Goal: Task Accomplishment & Management: Complete application form

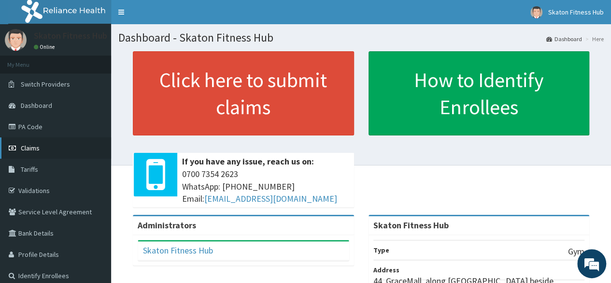
click at [48, 146] on link "Claims" at bounding box center [55, 147] width 111 height 21
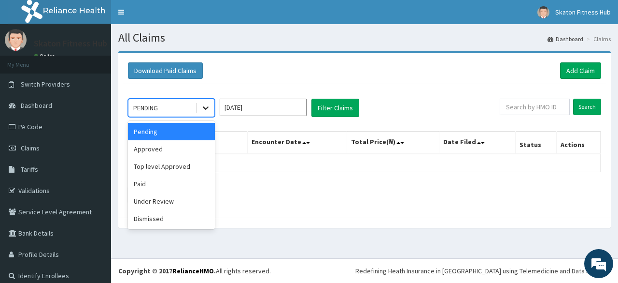
click at [202, 106] on icon at bounding box center [206, 108] width 10 height 10
click at [185, 175] on div "Paid" at bounding box center [171, 183] width 87 height 17
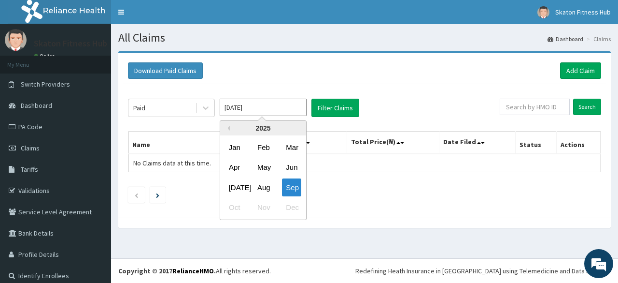
click at [275, 108] on input "[DATE]" at bounding box center [263, 107] width 87 height 17
click at [266, 187] on div "Aug" at bounding box center [263, 187] width 19 height 18
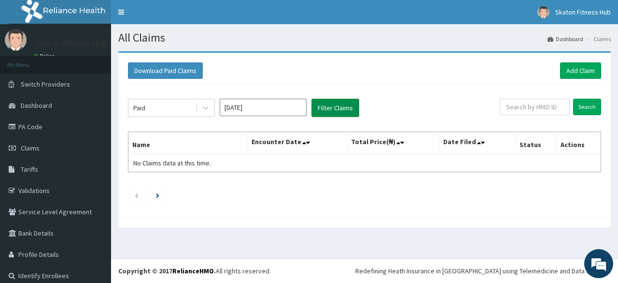
click at [333, 103] on button "Filter Claims" at bounding box center [336, 108] width 48 height 18
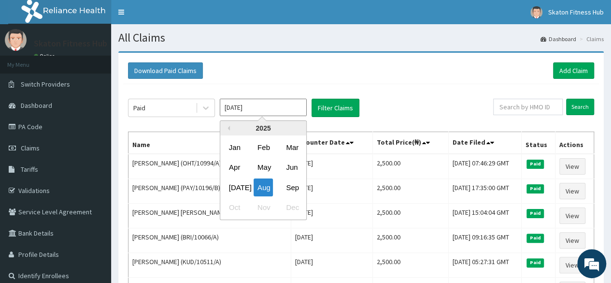
click at [263, 107] on input "Aug 2025" at bounding box center [263, 107] width 87 height 17
click at [293, 184] on div "Sep" at bounding box center [291, 187] width 19 height 18
type input "Sep 2025"
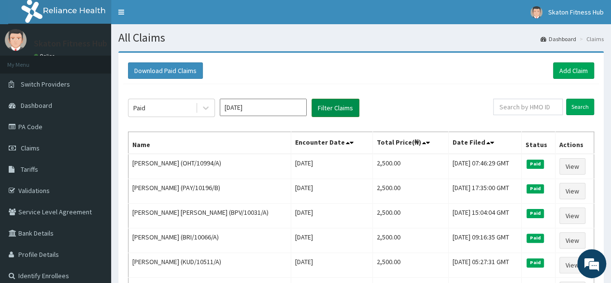
click at [331, 104] on button "Filter Claims" at bounding box center [336, 108] width 48 height 18
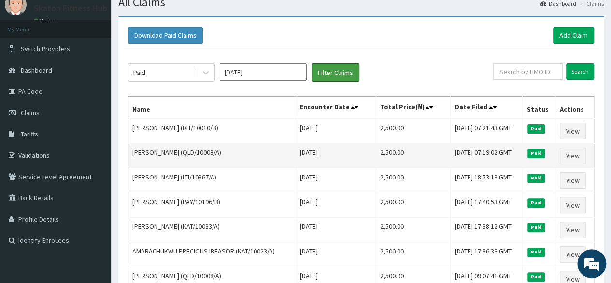
scroll to position [36, 0]
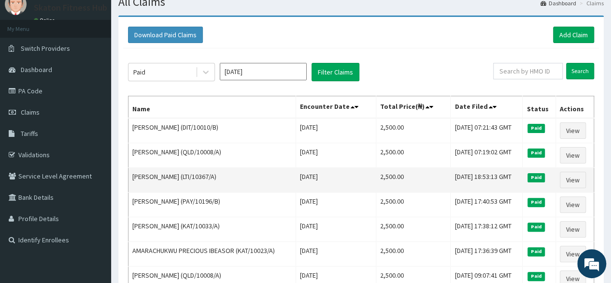
drag, startPoint x: 217, startPoint y: 172, endPoint x: 129, endPoint y: 180, distance: 89.3
click at [129, 180] on td "Bukola Olajide (LTI/10367/A)" at bounding box center [213, 180] width 168 height 25
copy td "Bukola Olajide (LTI/10367/A)"
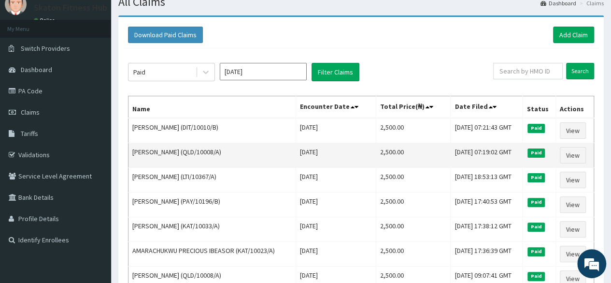
scroll to position [0, 0]
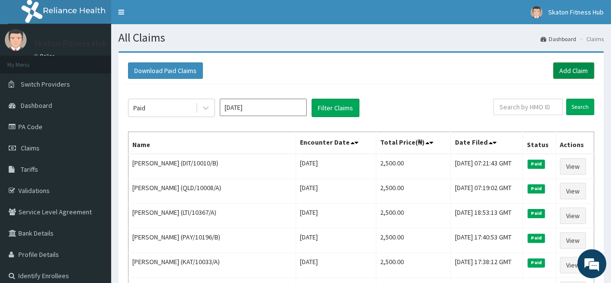
click at [592, 69] on link "Add Claim" at bounding box center [573, 70] width 41 height 16
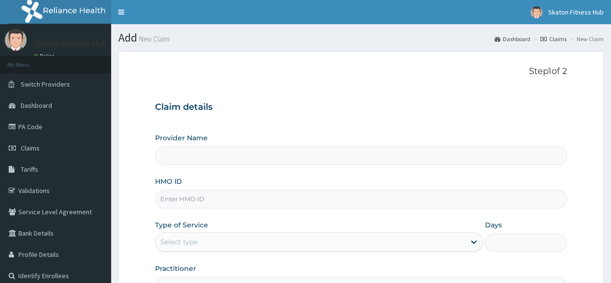
click at [174, 155] on input "Provider Name" at bounding box center [361, 155] width 412 height 19
click at [173, 159] on input "Provider Name" at bounding box center [361, 155] width 412 height 19
type input "Skaton Fitness Hub"
type input "1"
click at [169, 200] on input "HMO ID" at bounding box center [361, 198] width 412 height 19
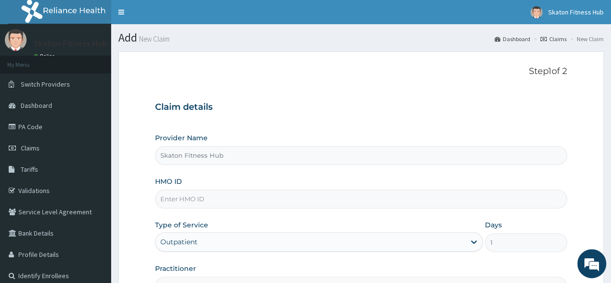
paste input "Bukola Olajide (LTI/10367/A)"
drag, startPoint x: 210, startPoint y: 200, endPoint x: 155, endPoint y: 205, distance: 55.3
click at [155, 205] on form "Step 1 of 2 Claim details Provider Name Skaton Fitness Hub HMO ID Bukola Olajid…" at bounding box center [361, 208] width 486 height 314
click at [199, 201] on input "LTI/10367/A)" at bounding box center [361, 198] width 412 height 19
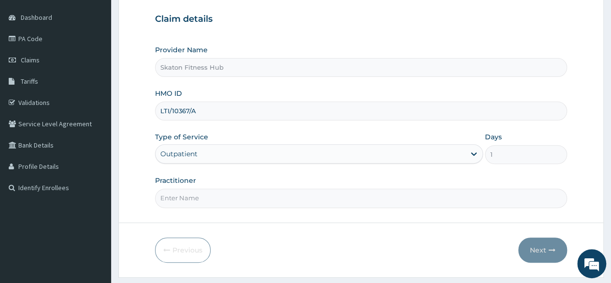
scroll to position [89, 0]
type input "LTI/10367/A"
click at [182, 200] on input "Practitioner" at bounding box center [361, 196] width 412 height 19
paste input "Bukola Olajide (LTI/10367/A)"
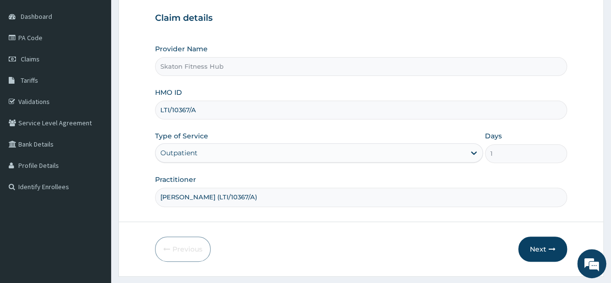
drag, startPoint x: 207, startPoint y: 195, endPoint x: 254, endPoint y: 194, distance: 47.4
click at [254, 194] on input "Bukola Olajide (LTI/10367/A)" at bounding box center [361, 196] width 412 height 19
type input "Bukola Olajide"
click at [544, 240] on button "Next" at bounding box center [542, 248] width 49 height 25
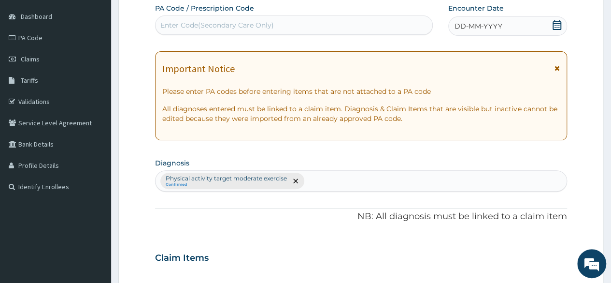
scroll to position [0, 0]
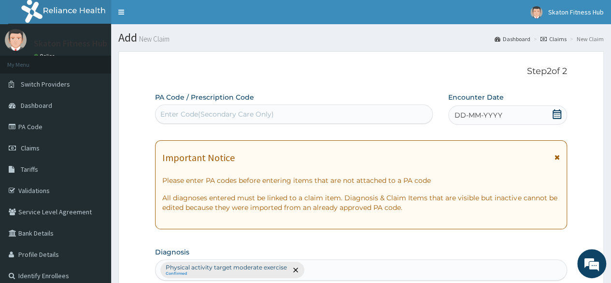
click at [180, 108] on div "Enter Code(Secondary Care Only)" at bounding box center [294, 113] width 276 height 15
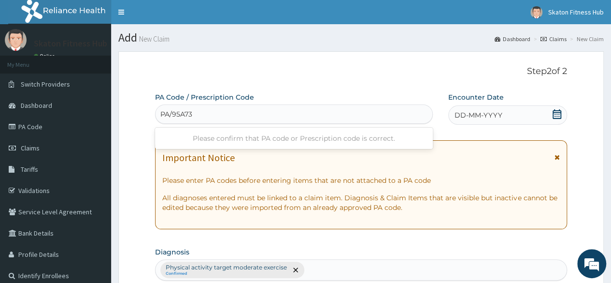
type input "PA/95A73E"
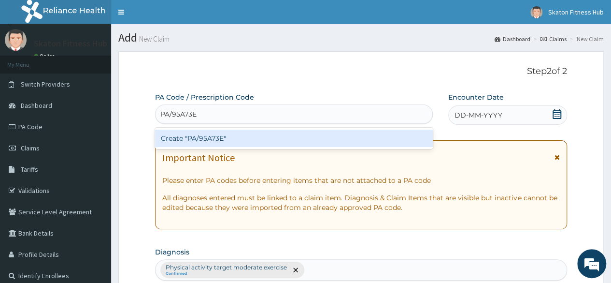
click at [202, 143] on div "Create "PA/95A73E"" at bounding box center [293, 137] width 277 height 17
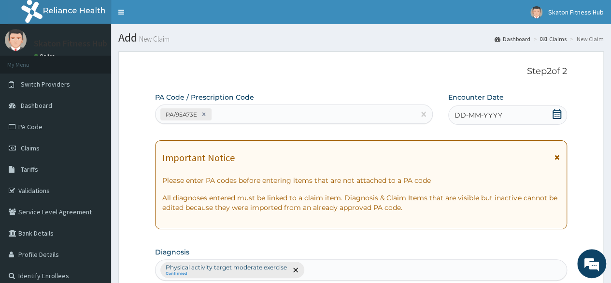
click at [559, 117] on icon at bounding box center [557, 114] width 10 height 10
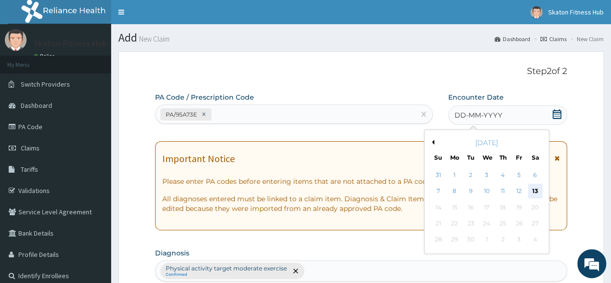
click at [531, 186] on div "13" at bounding box center [535, 191] width 14 height 14
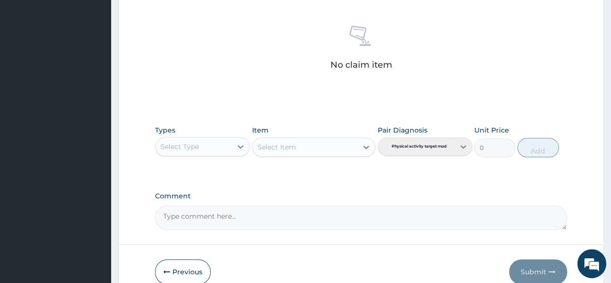
scroll to position [369, 0]
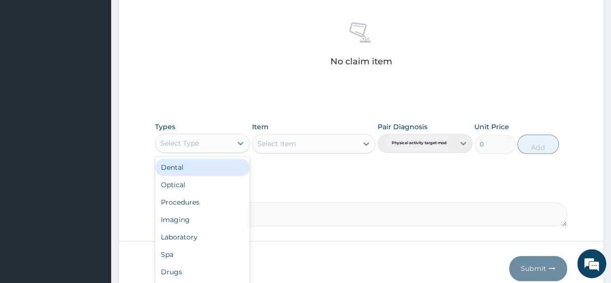
click at [210, 140] on div "Select Type" at bounding box center [194, 142] width 76 height 15
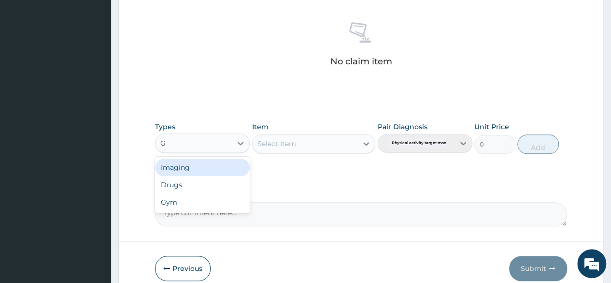
type input "GY"
click at [214, 166] on div "Gym" at bounding box center [202, 166] width 95 height 17
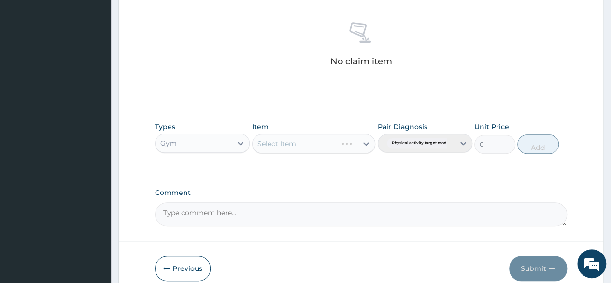
click at [298, 146] on div "Select Item" at bounding box center [314, 143] width 124 height 19
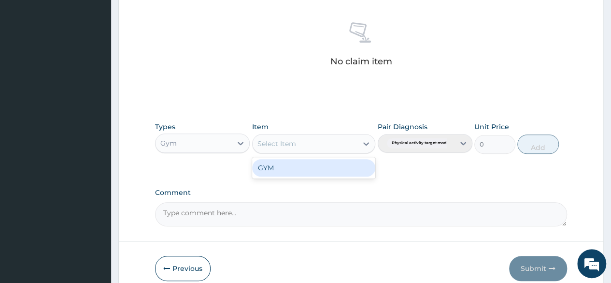
click at [307, 146] on div "Select Item" at bounding box center [305, 143] width 105 height 15
click at [303, 161] on div "GYM" at bounding box center [314, 167] width 124 height 17
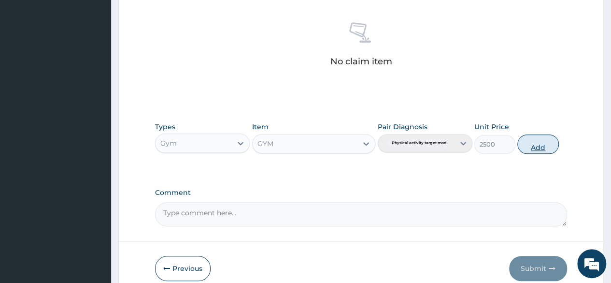
click at [541, 138] on button "Add" at bounding box center [537, 143] width 41 height 19
type input "0"
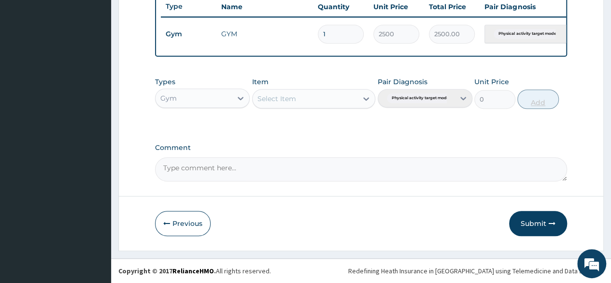
scroll to position [374, 0]
click at [530, 222] on button "Submit" at bounding box center [538, 223] width 58 height 25
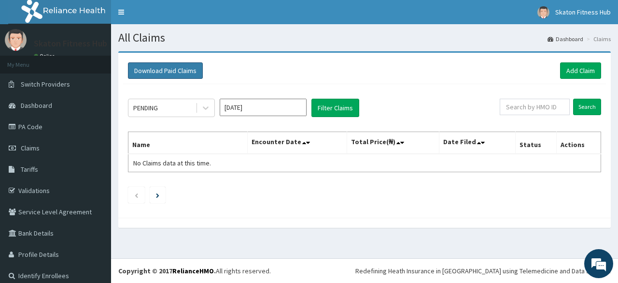
click at [132, 66] on button "Download Paid Claims" at bounding box center [165, 70] width 75 height 16
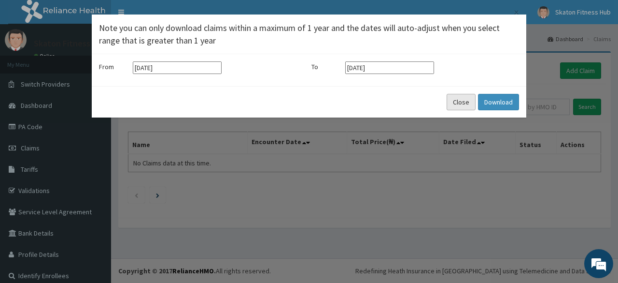
click at [462, 103] on button "Close" at bounding box center [461, 102] width 29 height 16
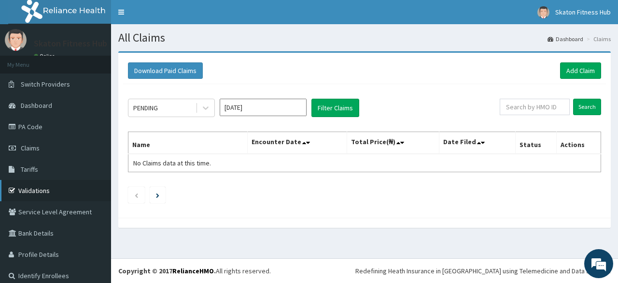
click at [47, 189] on link "Validations" at bounding box center [55, 190] width 111 height 21
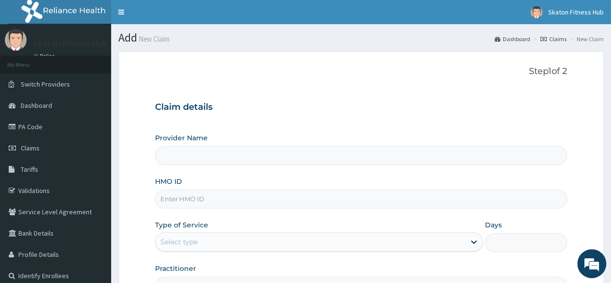
click at [205, 150] on input "Provider Name" at bounding box center [361, 155] width 412 height 19
click at [203, 157] on input "Provider Name" at bounding box center [361, 155] width 412 height 19
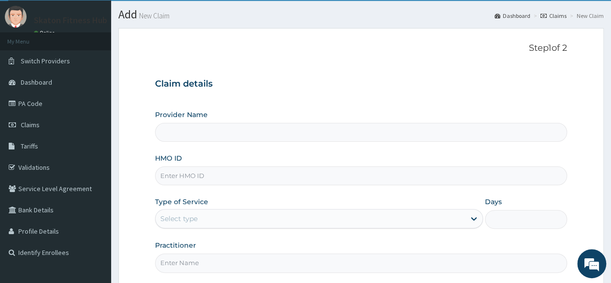
scroll to position [24, 0]
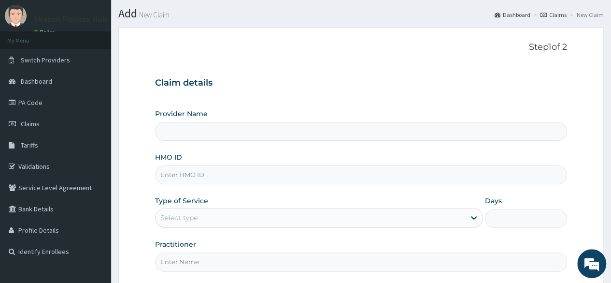
type input "Skaton Fitness Hub"
type input "1"
click at [195, 173] on input "HMO ID" at bounding box center [361, 174] width 412 height 19
paste input "RMN/10028/A Adewunmi Tiamiyu"
drag, startPoint x: 203, startPoint y: 173, endPoint x: 314, endPoint y: 170, distance: 110.7
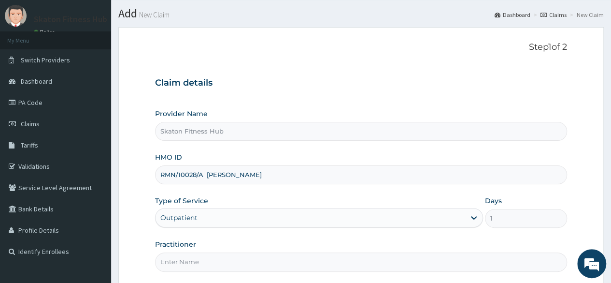
click at [314, 170] on input "RMN/10028/A Adewunmi Tiamiyu" at bounding box center [361, 174] width 412 height 19
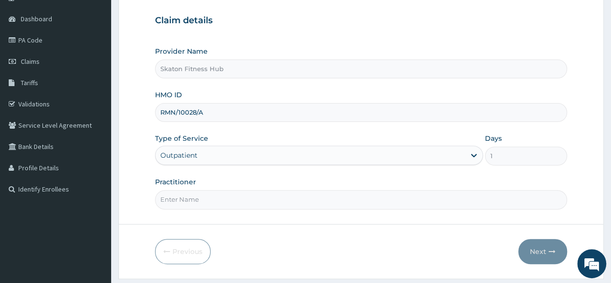
scroll to position [87, 0]
type input "RMN/10028/A"
click at [203, 201] on input "Practitioner" at bounding box center [361, 198] width 412 height 19
paste input "Adewunmi Tiamiyu"
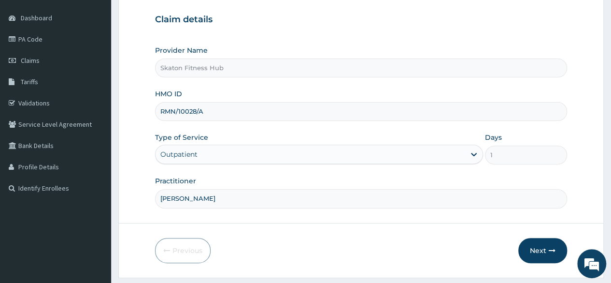
click at [173, 194] on input "Adewunmi Tiamiyu" at bounding box center [361, 198] width 412 height 19
type input "Adewunmi Tiamiyu"
click at [531, 249] on button "Next" at bounding box center [542, 250] width 49 height 25
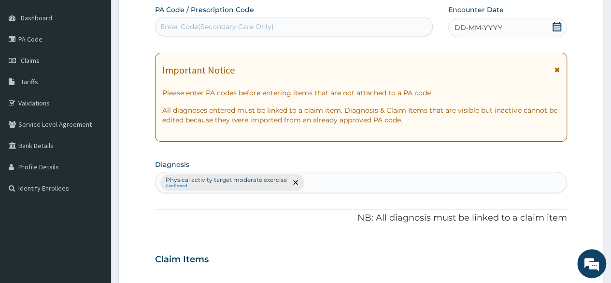
scroll to position [0, 0]
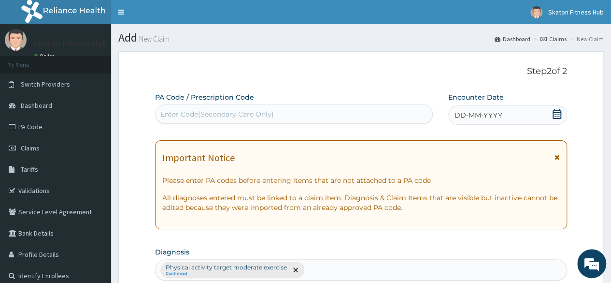
click at [228, 115] on div "Enter Code(Secondary Care Only)" at bounding box center [217, 114] width 114 height 10
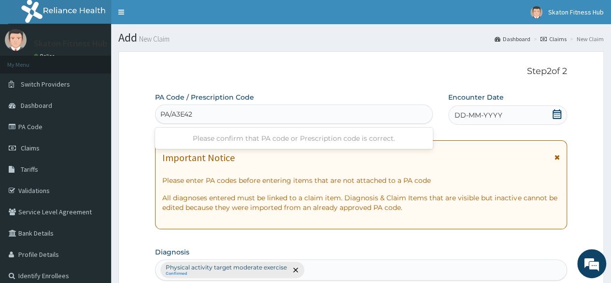
type input "PA/A3E42D"
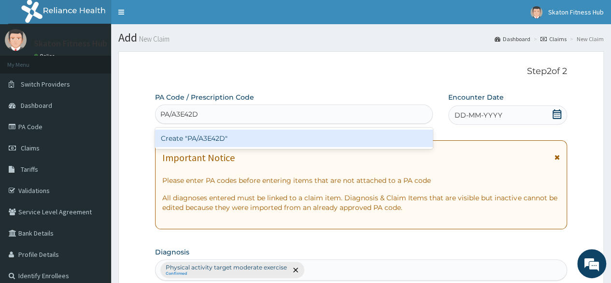
click at [225, 133] on div "Create "PA/A3E42D"" at bounding box center [293, 137] width 277 height 17
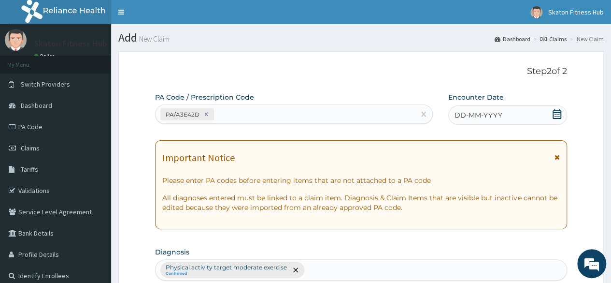
click at [556, 114] on icon at bounding box center [557, 114] width 10 height 10
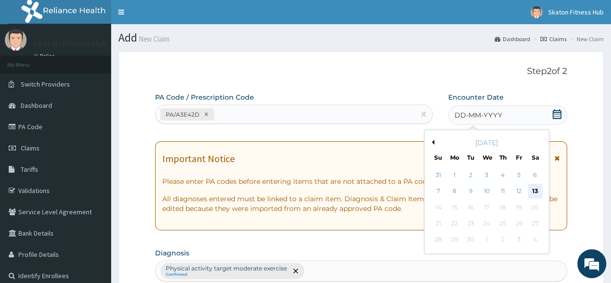
click at [539, 190] on div "13" at bounding box center [535, 191] width 14 height 14
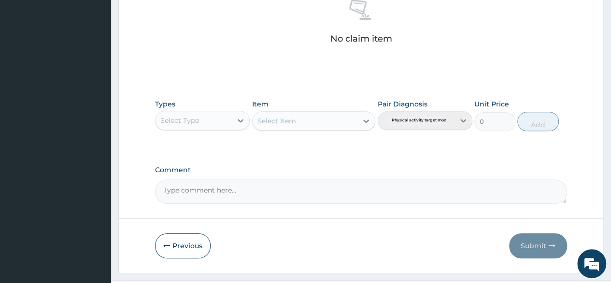
scroll to position [392, 0]
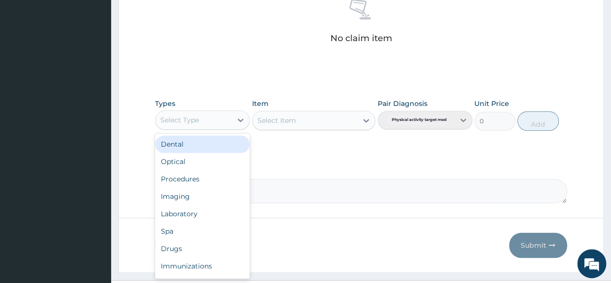
click at [202, 115] on div "Select Type" at bounding box center [194, 119] width 76 height 15
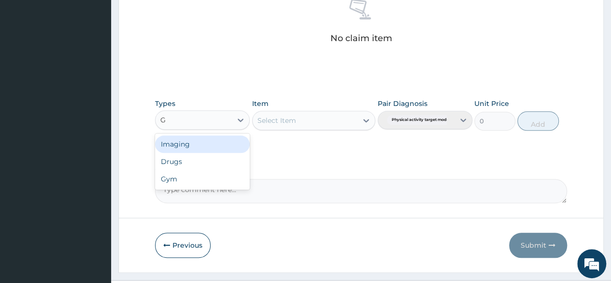
type input "GY"
click at [207, 143] on div "Gym" at bounding box center [202, 143] width 95 height 17
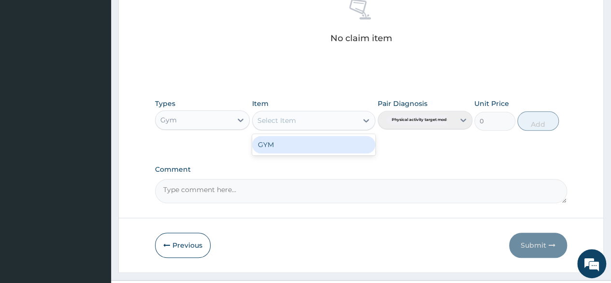
click at [305, 115] on div "Select Item" at bounding box center [305, 120] width 105 height 15
click at [303, 136] on div "GYM" at bounding box center [314, 144] width 124 height 17
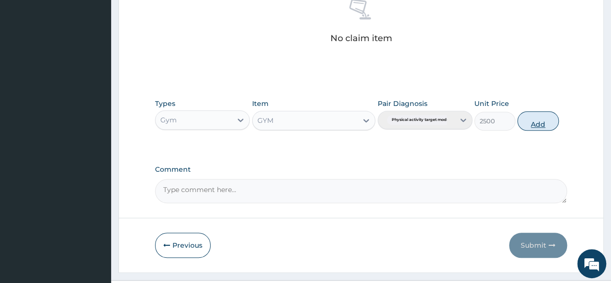
click at [531, 121] on button "Add" at bounding box center [537, 120] width 41 height 19
type input "0"
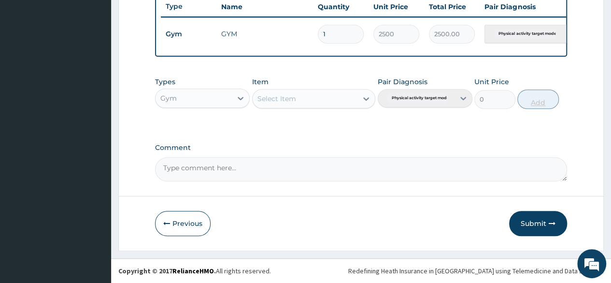
scroll to position [374, 0]
click at [529, 223] on button "Submit" at bounding box center [538, 223] width 58 height 25
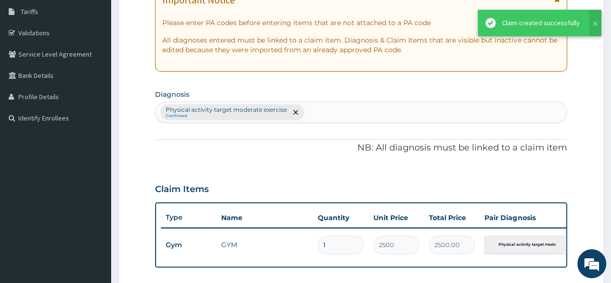
scroll to position [129, 0]
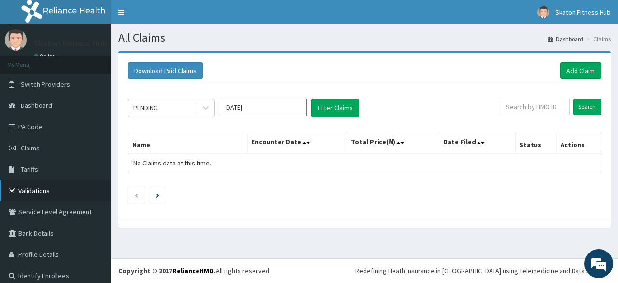
click at [58, 191] on link "Validations" at bounding box center [55, 190] width 111 height 21
click at [585, 69] on link "Add Claim" at bounding box center [580, 70] width 41 height 16
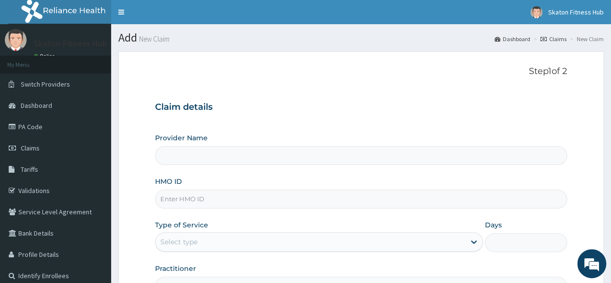
click at [189, 154] on input "Provider Name" at bounding box center [361, 155] width 412 height 19
click at [178, 191] on input "HMO ID" at bounding box center [361, 198] width 412 height 19
type input "Skaton Fitness Hub"
type input "1"
paste input "ENP/11625/A Olasehinde Omoriwo"
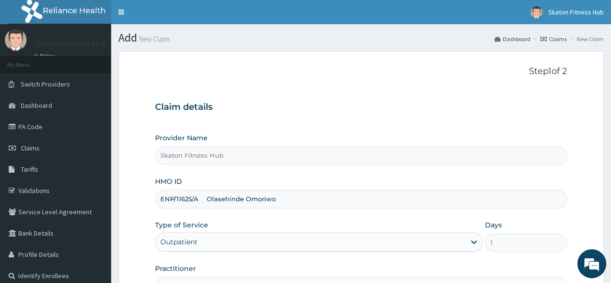
drag, startPoint x: 197, startPoint y: 199, endPoint x: 275, endPoint y: 203, distance: 78.4
click at [275, 203] on input "ENP/11625/A Olasehinde Omoriwo" at bounding box center [361, 198] width 412 height 19
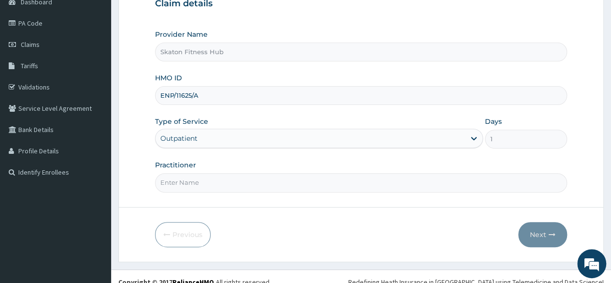
scroll to position [112, 0]
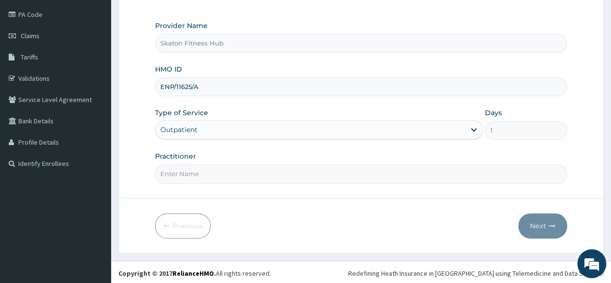
type input "ENP/11625/A"
click at [197, 172] on input "Practitioner" at bounding box center [361, 173] width 412 height 19
paste input "Olasehinde Omoriwo"
click at [173, 172] on input "Olasehinde Omoriwo" at bounding box center [361, 173] width 412 height 19
type input "Olasehinde Omoriwo"
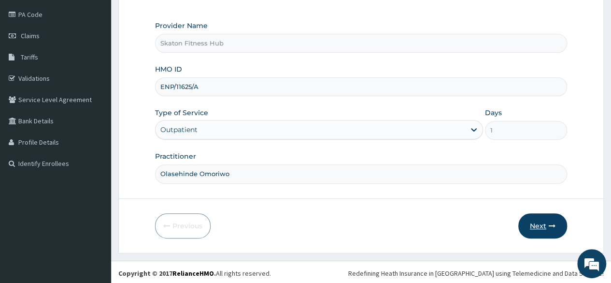
click at [535, 225] on button "Next" at bounding box center [542, 225] width 49 height 25
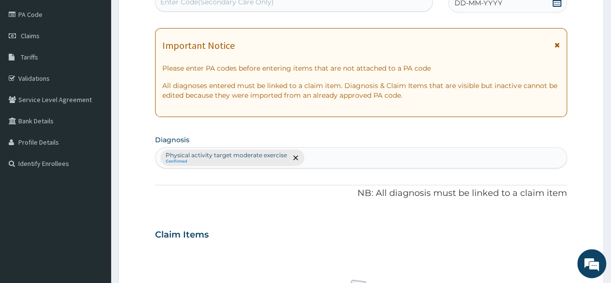
scroll to position [0, 0]
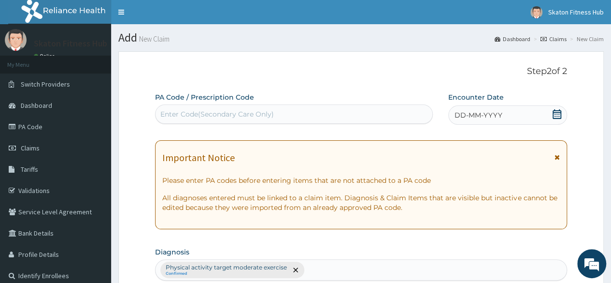
click at [202, 109] on div "Enter Code(Secondary Care Only)" at bounding box center [217, 114] width 114 height 10
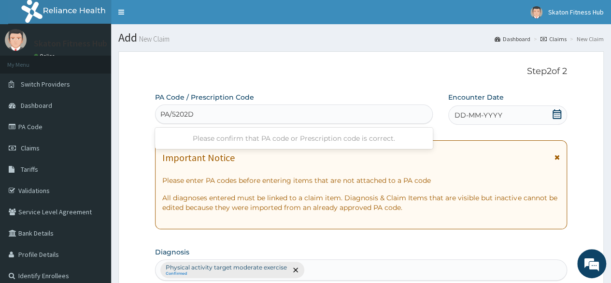
type input "PA/5202D7"
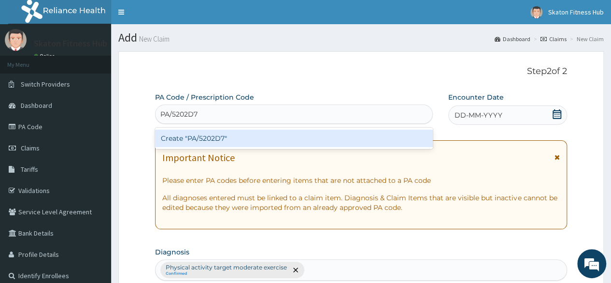
click at [218, 139] on div "Create "PA/5202D7"" at bounding box center [293, 137] width 277 height 17
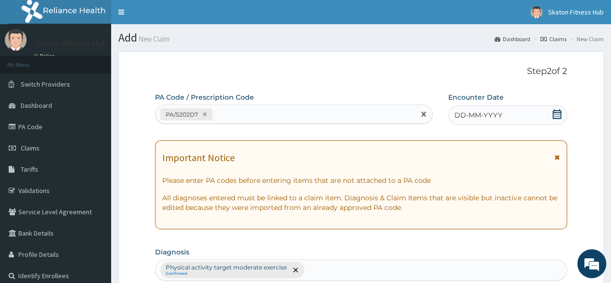
click at [555, 116] on icon at bounding box center [557, 114] width 9 height 10
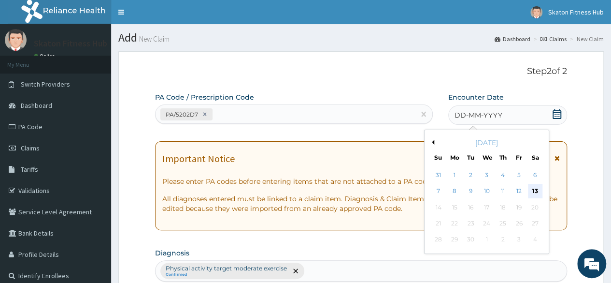
click at [535, 194] on div "13" at bounding box center [535, 191] width 14 height 14
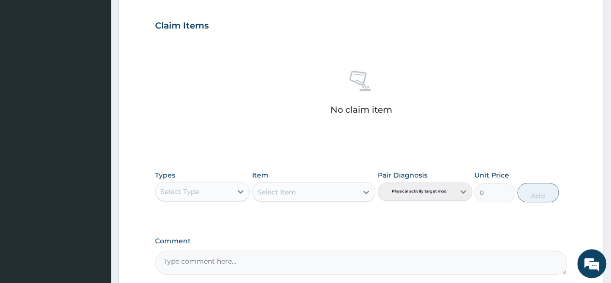
scroll to position [330, 0]
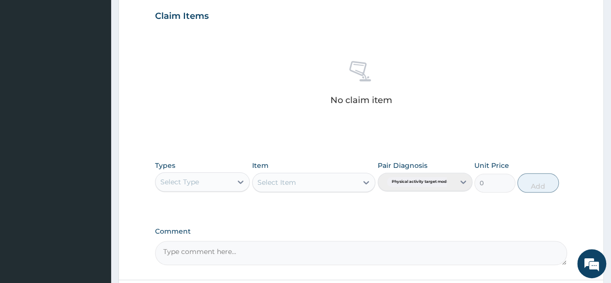
click at [206, 170] on div "Types Select Type" at bounding box center [202, 176] width 95 height 32
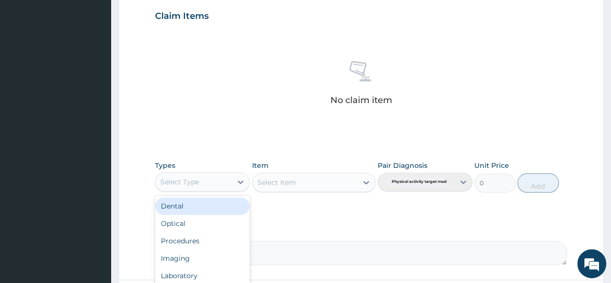
click at [209, 180] on div "Select Type" at bounding box center [194, 181] width 76 height 15
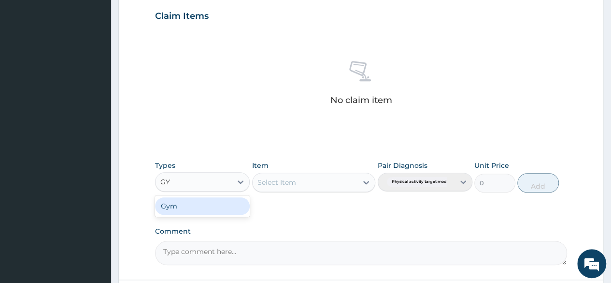
type input "GYM"
click at [215, 203] on div "Gym" at bounding box center [202, 205] width 95 height 17
click at [277, 185] on div "Select Item" at bounding box center [314, 181] width 124 height 19
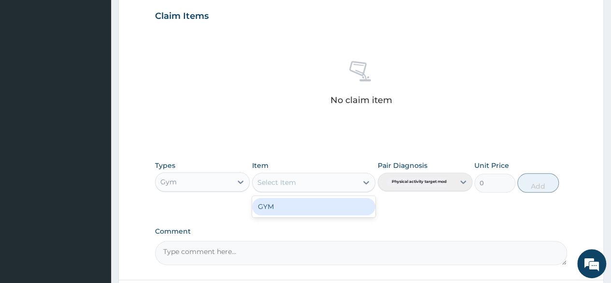
click at [288, 182] on div "Select Item" at bounding box center [277, 182] width 39 height 10
click at [285, 202] on div "GYM" at bounding box center [314, 206] width 124 height 17
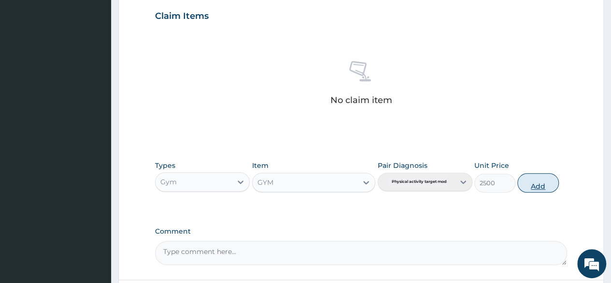
click at [551, 181] on button "Add" at bounding box center [537, 182] width 41 height 19
type input "0"
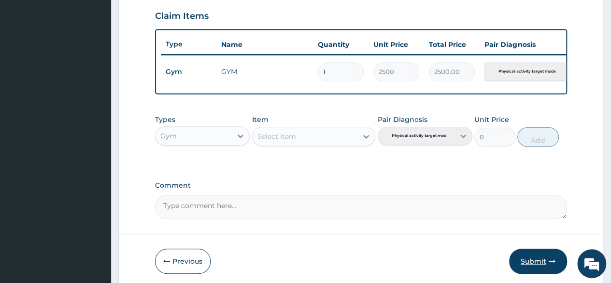
click at [528, 263] on button "Submit" at bounding box center [538, 260] width 58 height 25
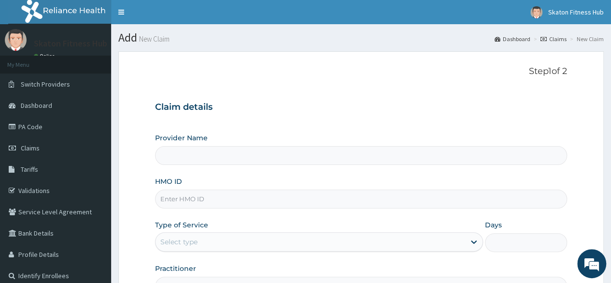
scroll to position [112, 0]
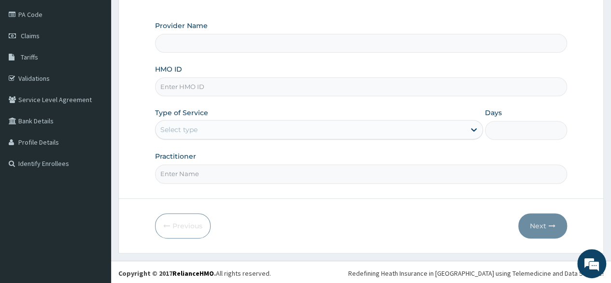
type input "Skaton Fitness Hub"
type input "1"
click at [192, 79] on input "HMO ID" at bounding box center [361, 86] width 412 height 19
paste input "Olasehinde Omoriwo"
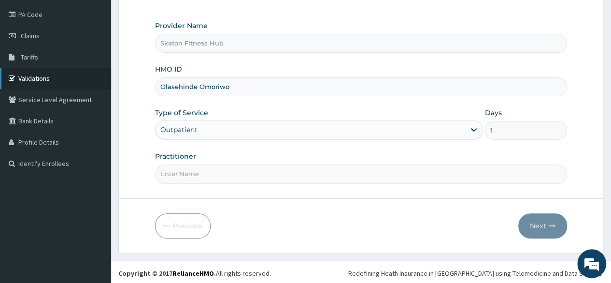
type input "Olasehinde Omoriwo"
click at [51, 73] on link "Validations" at bounding box center [55, 78] width 111 height 21
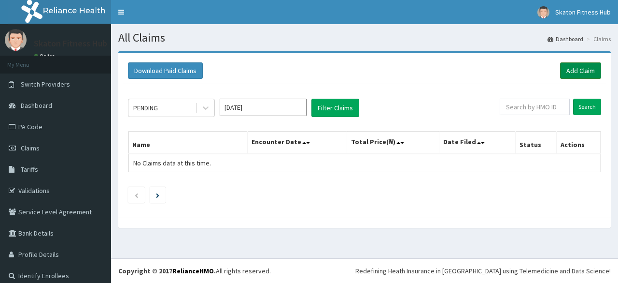
click at [565, 73] on link "Add Claim" at bounding box center [580, 70] width 41 height 16
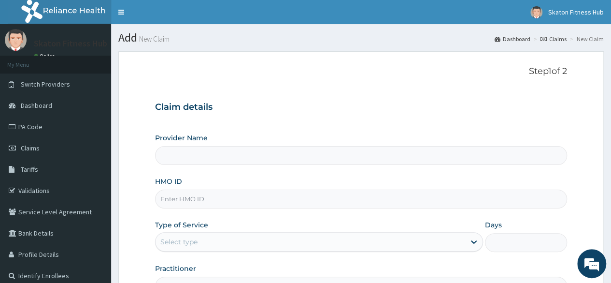
click at [182, 159] on input "Provider Name" at bounding box center [361, 155] width 412 height 19
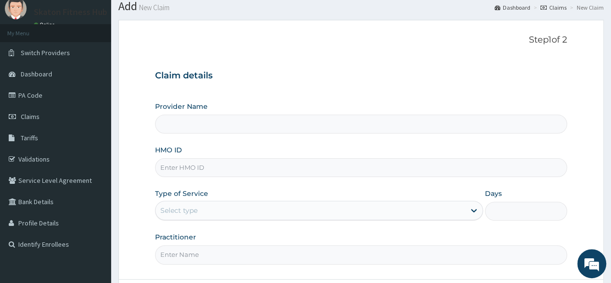
scroll to position [32, 0]
type input "Skaton Fitness Hub"
type input "1"
click at [176, 165] on input "HMO ID" at bounding box center [361, 167] width 412 height 19
paste input "ENP/11625/A Olasehinde Omoriwo"
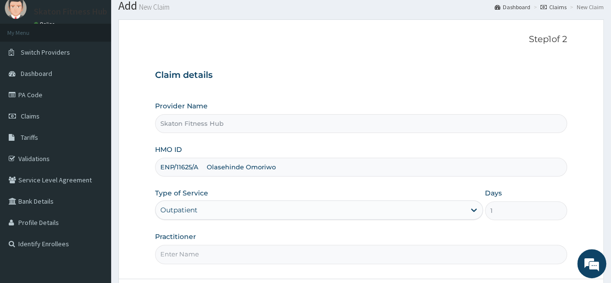
drag, startPoint x: 201, startPoint y: 166, endPoint x: 276, endPoint y: 165, distance: 75.4
click at [276, 165] on input "ENP/11625/A Olasehinde Omoriwo" at bounding box center [361, 167] width 412 height 19
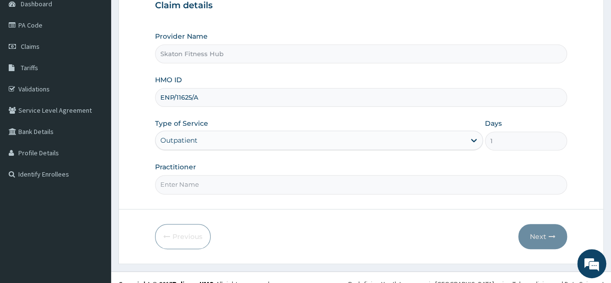
scroll to position [102, 0]
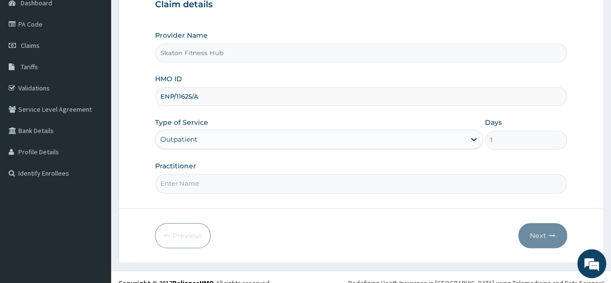
type input "ENP/11625/A"
click at [190, 181] on input "Practitioner" at bounding box center [361, 183] width 412 height 19
paste input "ENP/11625/A Olasehinde Omoriwo"
drag, startPoint x: 201, startPoint y: 184, endPoint x: 134, endPoint y: 189, distance: 67.3
click at [134, 189] on form "Step 1 of 2 Claim details Provider Name Skaton Fitness Hub HMO ID ENP/11625/A T…" at bounding box center [361, 106] width 486 height 314
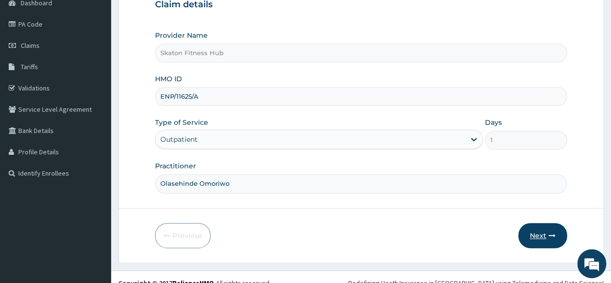
type input "Olasehinde Omoriwo"
click at [530, 227] on button "Next" at bounding box center [542, 235] width 49 height 25
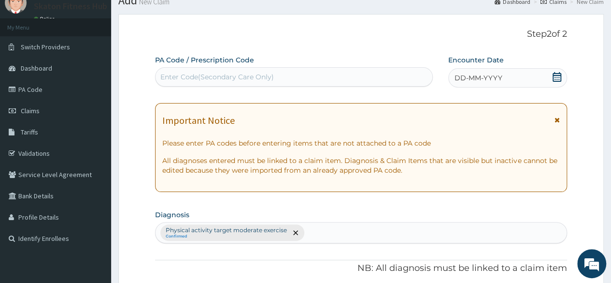
scroll to position [0, 0]
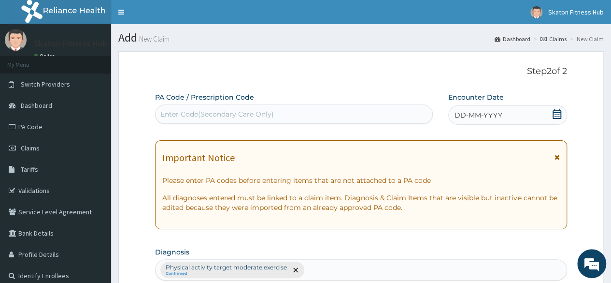
click at [348, 113] on div "Enter Code(Secondary Care Only)" at bounding box center [294, 113] width 276 height 15
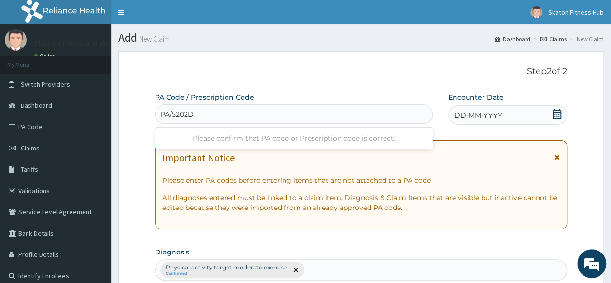
type input "PA/5202D7"
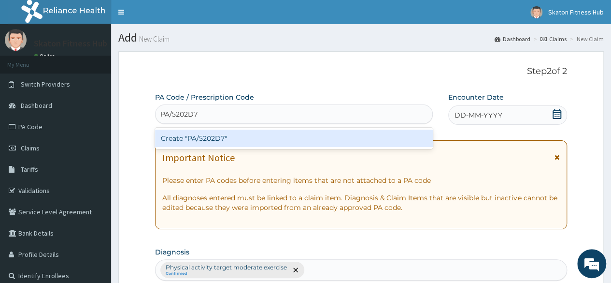
click at [316, 143] on div "Create "PA/5202D7"" at bounding box center [293, 137] width 277 height 17
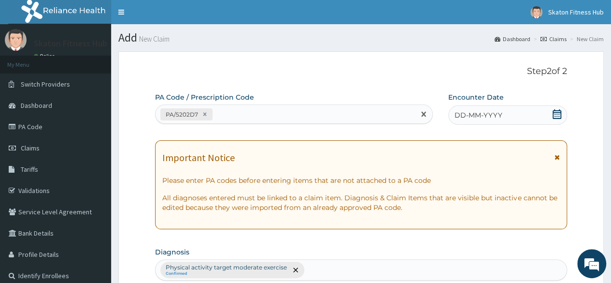
click at [561, 113] on icon at bounding box center [557, 114] width 9 height 10
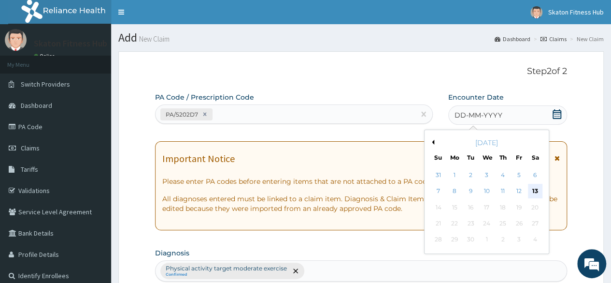
click at [530, 190] on div "13" at bounding box center [535, 191] width 14 height 14
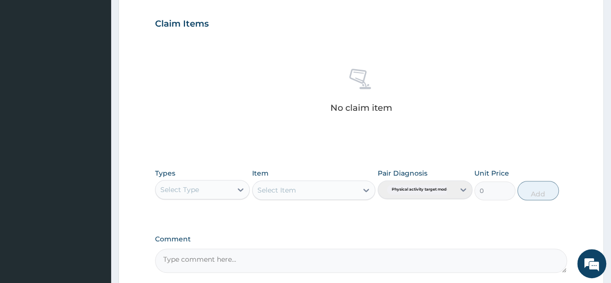
scroll to position [323, 0]
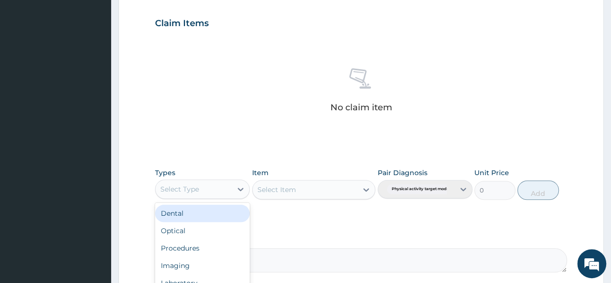
click at [198, 188] on div "Select Type" at bounding box center [179, 189] width 39 height 10
type input "GYM"
click at [202, 213] on div "Gym" at bounding box center [202, 212] width 95 height 17
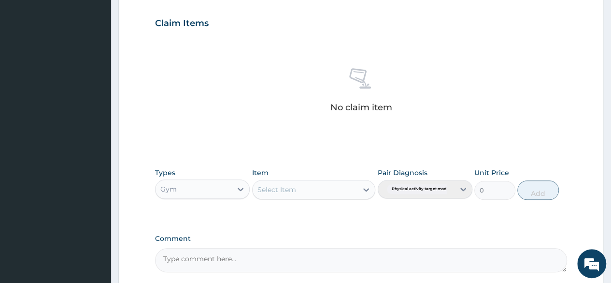
click at [286, 189] on div "Select Item" at bounding box center [314, 189] width 124 height 19
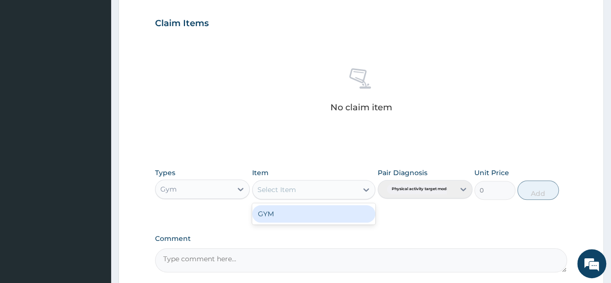
click at [286, 189] on div "Select Item" at bounding box center [277, 190] width 39 height 10
click at [281, 206] on div "GYM" at bounding box center [314, 213] width 124 height 17
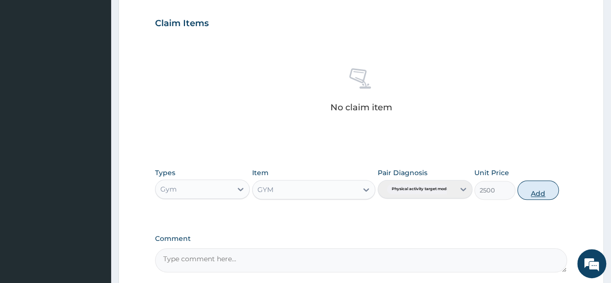
click at [537, 187] on button "Add" at bounding box center [537, 189] width 41 height 19
type input "0"
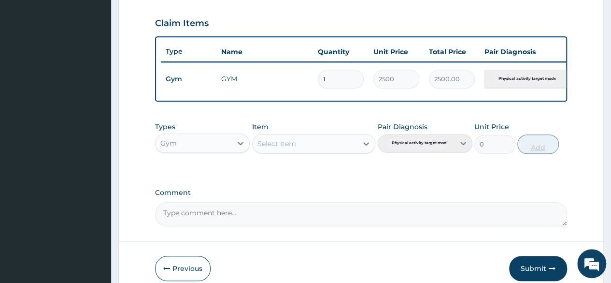
scroll to position [374, 0]
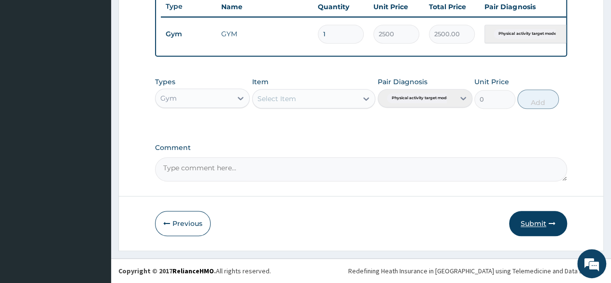
click at [536, 228] on button "Submit" at bounding box center [538, 223] width 58 height 25
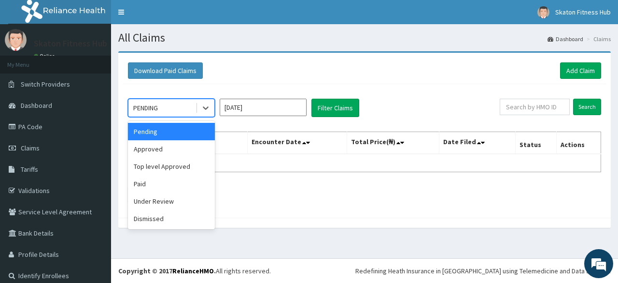
click at [196, 112] on div at bounding box center [205, 107] width 19 height 17
click at [198, 189] on div "Paid" at bounding box center [171, 183] width 87 height 17
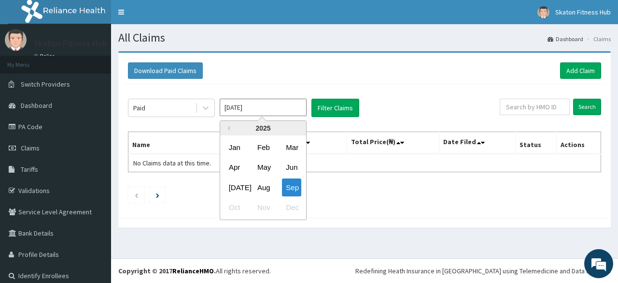
click at [279, 111] on input "[DATE]" at bounding box center [263, 107] width 87 height 17
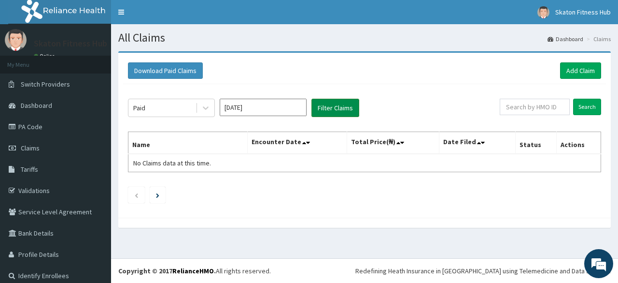
click at [330, 106] on button "Filter Claims" at bounding box center [336, 108] width 48 height 18
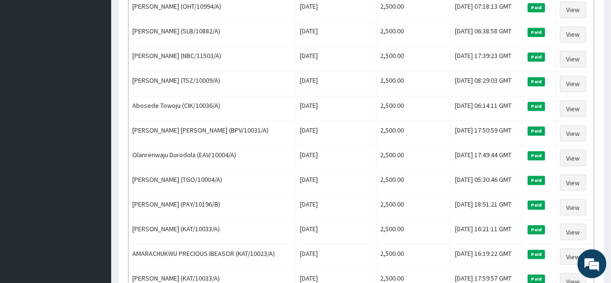
scroll to position [821, 0]
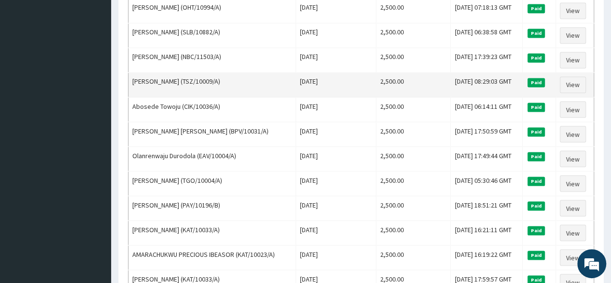
drag, startPoint x: 228, startPoint y: 65, endPoint x: 130, endPoint y: 69, distance: 97.7
click at [130, 72] on td "[PERSON_NAME] (TSZ/10009/A)" at bounding box center [213, 84] width 168 height 25
copy td "[PERSON_NAME] (TSZ/10009/A)"
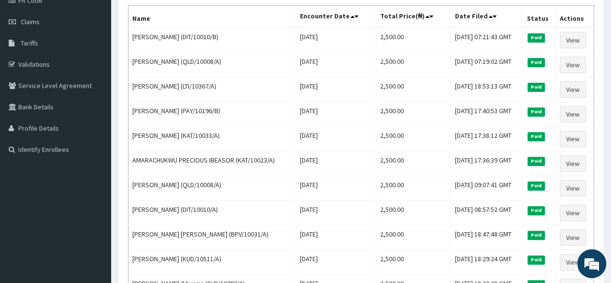
scroll to position [0, 0]
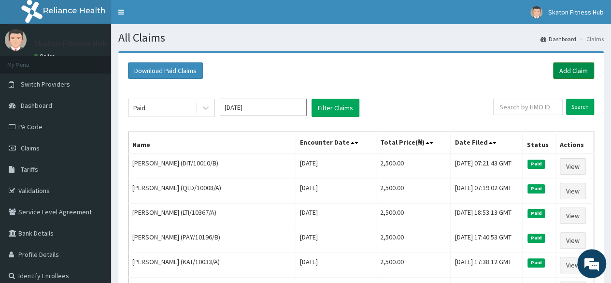
click at [560, 70] on link "Add Claim" at bounding box center [573, 70] width 41 height 16
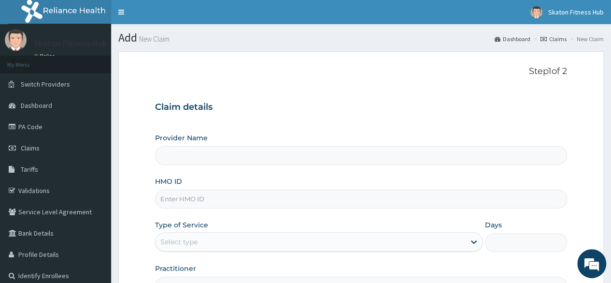
click at [181, 157] on input "Provider Name" at bounding box center [361, 155] width 412 height 19
click at [186, 197] on input "HMO ID" at bounding box center [361, 198] width 412 height 19
paste input "[PERSON_NAME] (TSZ/10009/A)"
type input "[PERSON_NAME] (TSZ/10009/A)"
type input "Skaton Fitness Hub"
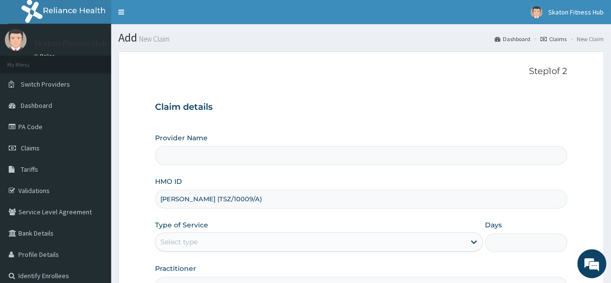
type input "1"
drag, startPoint x: 220, startPoint y: 199, endPoint x: 132, endPoint y: 202, distance: 88.0
click at [132, 202] on form "Step 1 of 2 Claim details Provider Name Skaton Fitness Hub HMO ID Ayotomi Faley…" at bounding box center [361, 208] width 486 height 314
click at [209, 201] on input "(TSZ/10009/A)" at bounding box center [361, 198] width 412 height 19
click at [162, 198] on input "(TSZ/10009/A" at bounding box center [361, 198] width 412 height 19
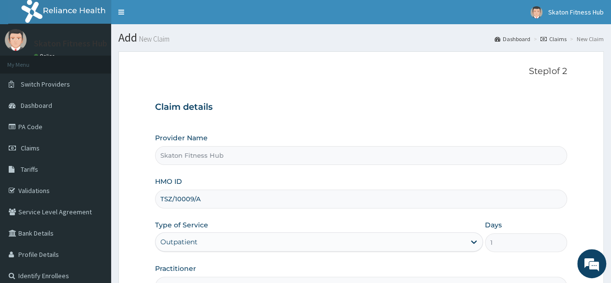
scroll to position [112, 0]
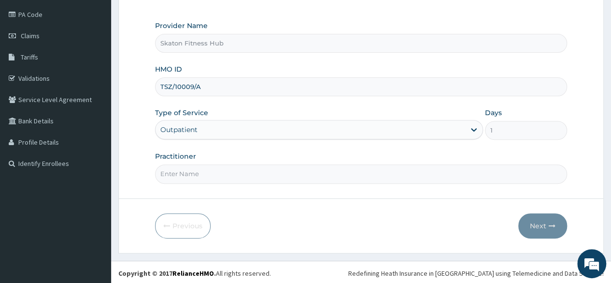
type input "TSZ/10009/A"
click at [170, 179] on input "Practitioner" at bounding box center [361, 173] width 412 height 19
paste input "[PERSON_NAME] (TSZ/10009/A)"
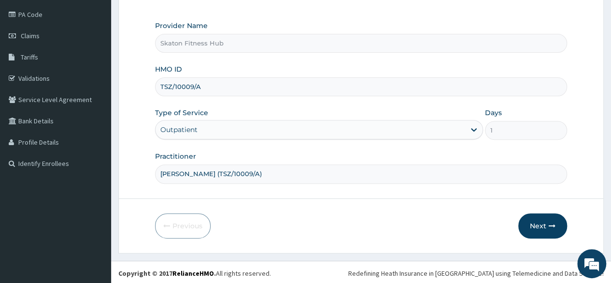
drag, startPoint x: 219, startPoint y: 172, endPoint x: 268, endPoint y: 168, distance: 48.5
click at [268, 168] on input "[PERSON_NAME] (TSZ/10009/A)" at bounding box center [361, 173] width 412 height 19
type input "Ayotomi Faleyimu"
click at [546, 223] on button "Next" at bounding box center [542, 225] width 49 height 25
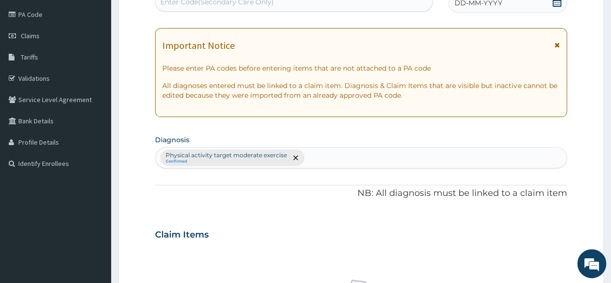
scroll to position [0, 0]
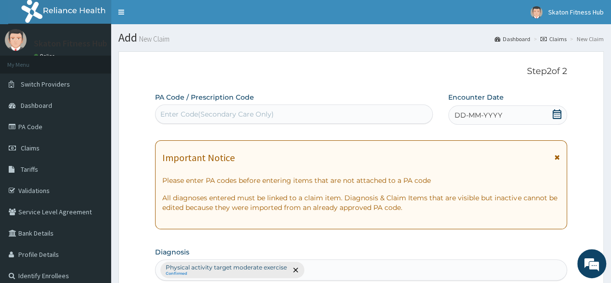
click at [188, 115] on div "Enter Code(Secondary Care Only)" at bounding box center [217, 114] width 114 height 10
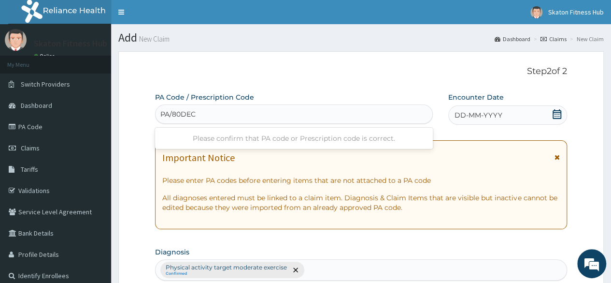
type input "PA/80DEC1"
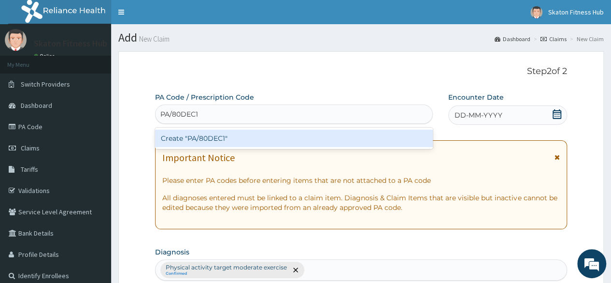
click at [213, 136] on div "Create "PA/80DEC1"" at bounding box center [293, 137] width 277 height 17
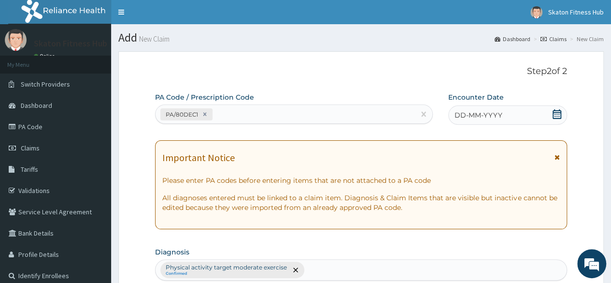
click at [556, 112] on icon at bounding box center [557, 114] width 10 height 10
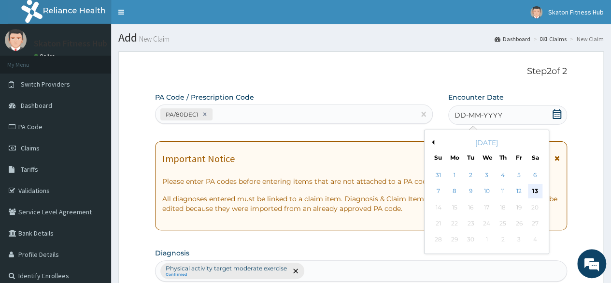
click at [531, 185] on div "13" at bounding box center [535, 191] width 14 height 14
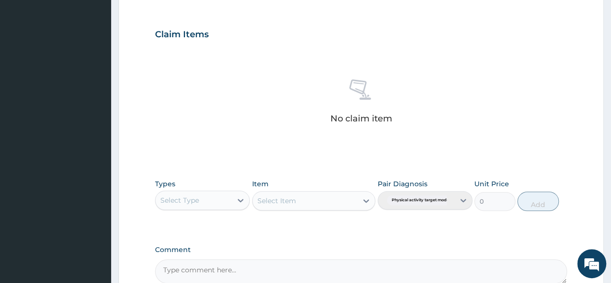
scroll to position [320, 0]
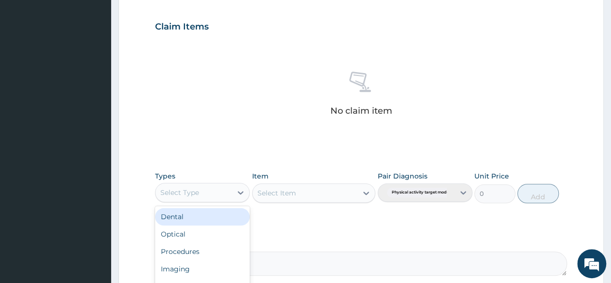
click at [220, 195] on div "Select Type" at bounding box center [194, 192] width 76 height 15
type input "GYM"
click at [195, 211] on div "Gym" at bounding box center [202, 216] width 95 height 17
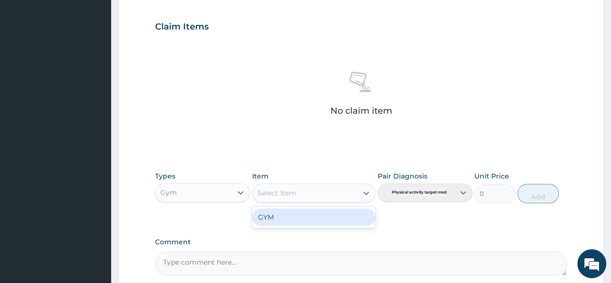
click at [277, 194] on div "Select Item" at bounding box center [277, 193] width 39 height 10
click at [273, 212] on div "GYM" at bounding box center [314, 216] width 124 height 17
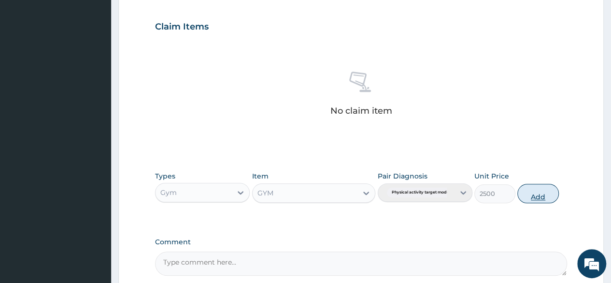
click at [537, 190] on button "Add" at bounding box center [537, 193] width 41 height 19
type input "0"
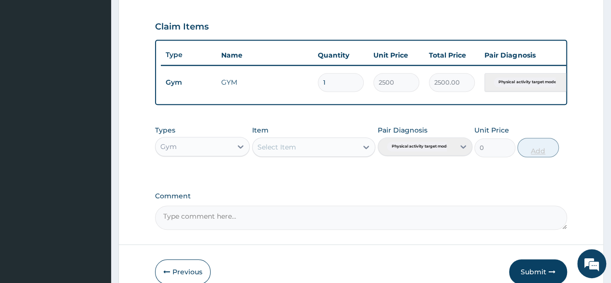
scroll to position [374, 0]
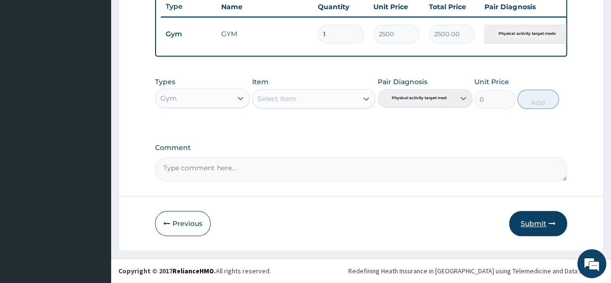
click at [532, 222] on button "Submit" at bounding box center [538, 223] width 58 height 25
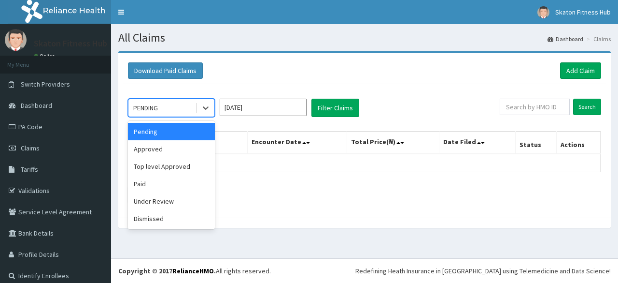
click at [193, 104] on div "PENDING" at bounding box center [162, 107] width 67 height 15
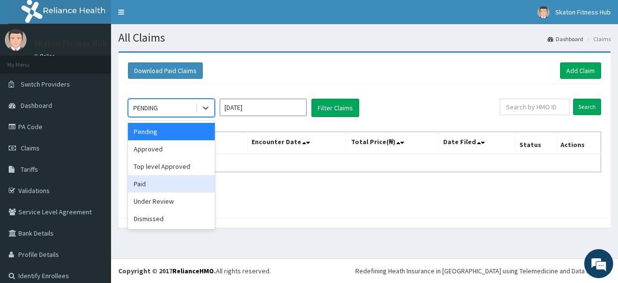
click at [160, 187] on div "Paid" at bounding box center [171, 183] width 87 height 17
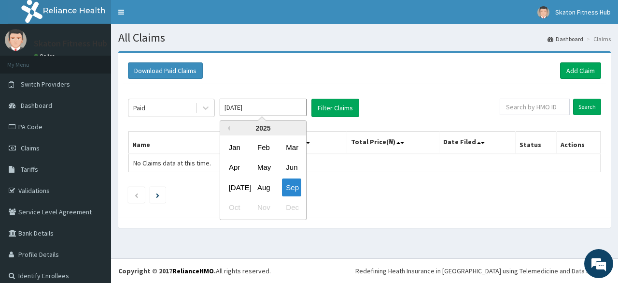
click at [261, 106] on input "[DATE]" at bounding box center [263, 107] width 87 height 17
click at [259, 187] on div "Aug" at bounding box center [263, 187] width 19 height 18
type input "[DATE]"
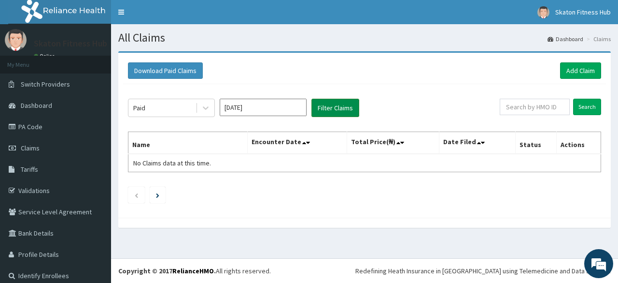
click at [325, 110] on button "Filter Claims" at bounding box center [336, 108] width 48 height 18
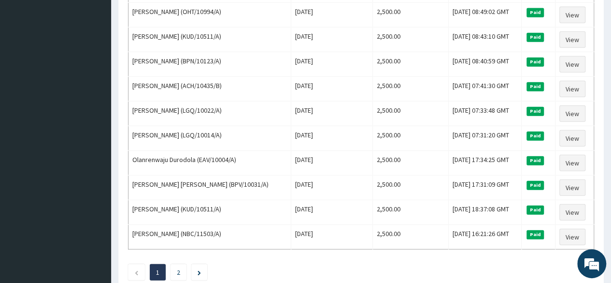
scroll to position [1176, 0]
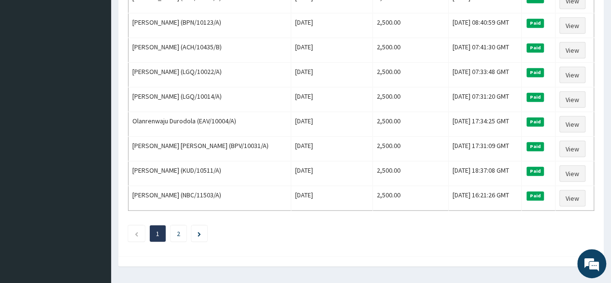
click at [176, 225] on li "2" at bounding box center [179, 233] width 16 height 16
click at [180, 229] on link "2" at bounding box center [178, 233] width 3 height 9
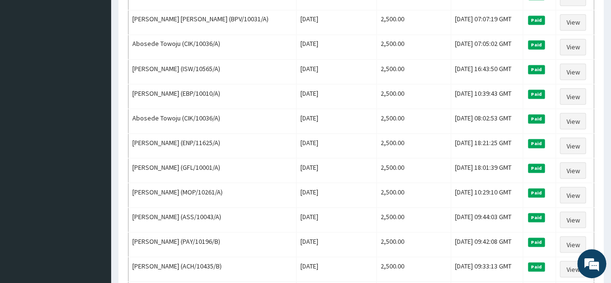
scroll to position [859, 0]
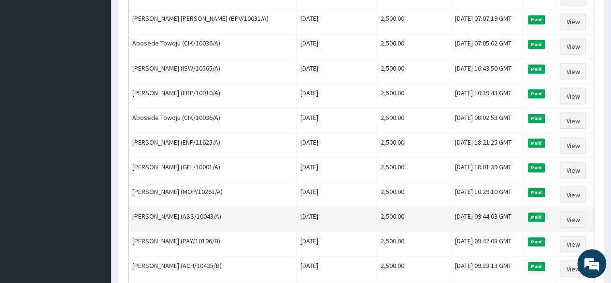
drag, startPoint x: 240, startPoint y: 199, endPoint x: 133, endPoint y: 203, distance: 107.3
click at [133, 207] on td "[PERSON_NAME] (ASS/10043/A)" at bounding box center [213, 219] width 168 height 25
copy td "[PERSON_NAME] (ASS/10043/A)"
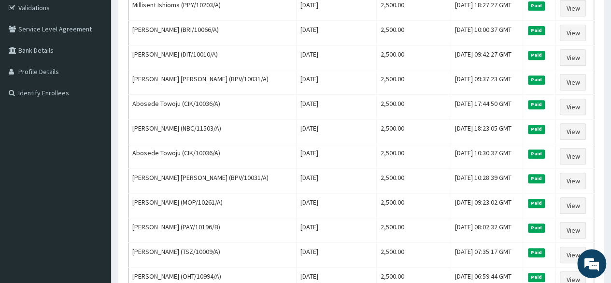
scroll to position [0, 0]
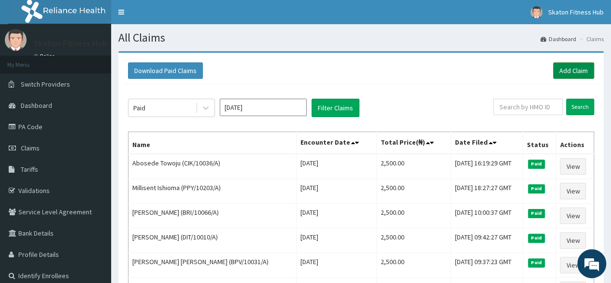
click at [569, 70] on link "Add Claim" at bounding box center [573, 70] width 41 height 16
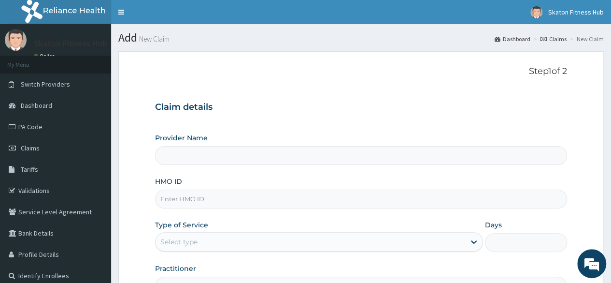
click at [175, 196] on input "HMO ID" at bounding box center [361, 198] width 412 height 19
paste input "Graham Onwuegbuzie (ASS/10043/A)"
drag, startPoint x: 236, startPoint y: 201, endPoint x: 109, endPoint y: 208, distance: 126.8
click at [109, 208] on div "R EL Toggle navigation Skaton Fitness Hub Skaton Fitness Hub - members@skatonfi…" at bounding box center [305, 198] width 611 height 397
click at [209, 203] on input "ASS/10043/A)" at bounding box center [361, 198] width 412 height 19
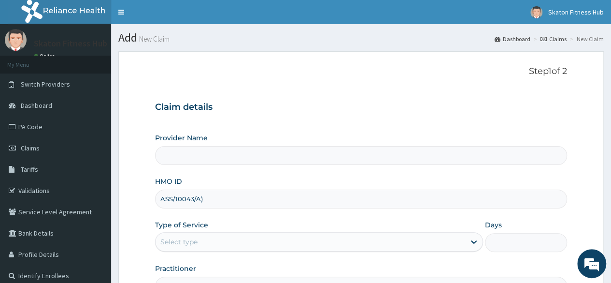
type input "ASS/10043/A"
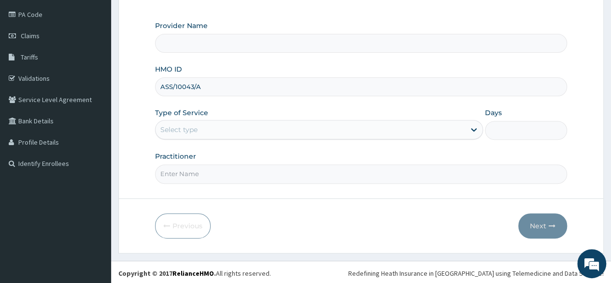
type input "Skaton Fitness Hub"
type input "1"
type input "ASS/10043/A"
click at [195, 171] on input "Practitioner" at bounding box center [361, 173] width 412 height 19
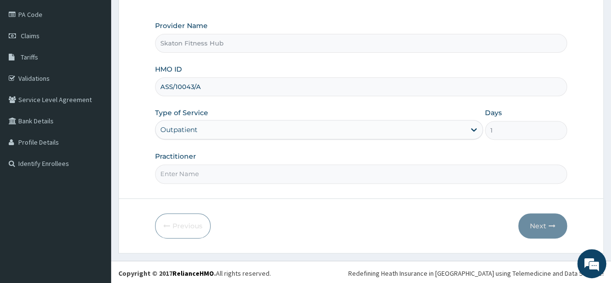
paste input "Graham Onwuegbuzie (ASS/10043/A)"
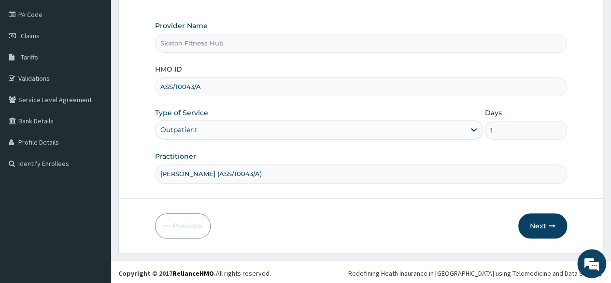
drag, startPoint x: 232, startPoint y: 171, endPoint x: 282, endPoint y: 172, distance: 49.8
click at [282, 172] on input "Graham Onwuegbuzie (ASS/10043/A)" at bounding box center [361, 173] width 412 height 19
type input "Graham Onwuegbuzie"
click at [531, 219] on button "Next" at bounding box center [542, 225] width 49 height 25
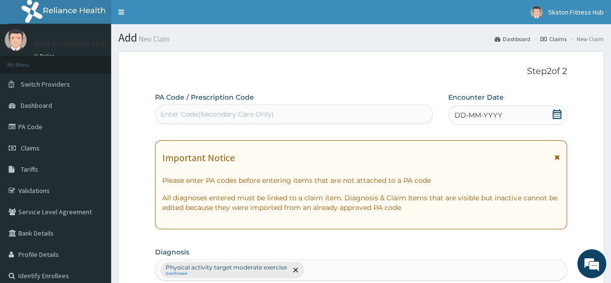
click at [233, 115] on div "Enter Code(Secondary Care Only)" at bounding box center [217, 114] width 114 height 10
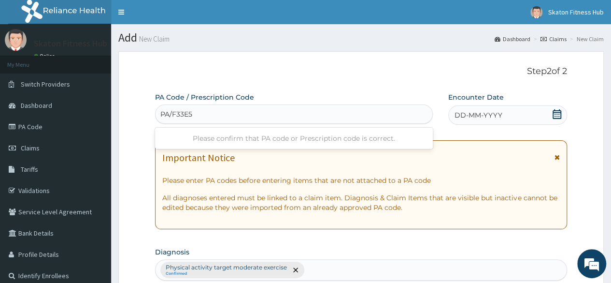
type input "PA/F33E59"
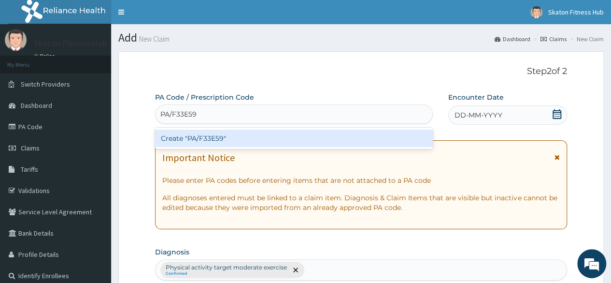
click at [226, 139] on div "Create "PA/F33E59"" at bounding box center [293, 137] width 277 height 17
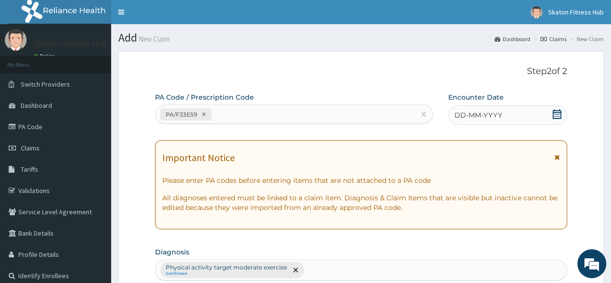
click at [557, 111] on icon at bounding box center [557, 114] width 10 height 10
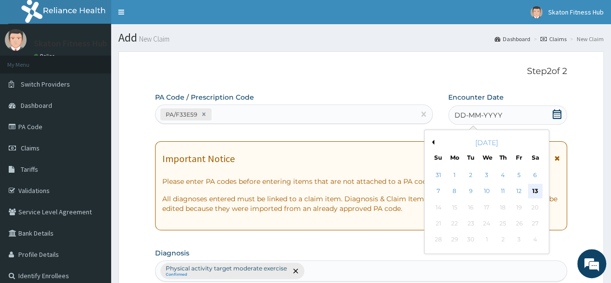
click at [533, 186] on div "13" at bounding box center [535, 191] width 14 height 14
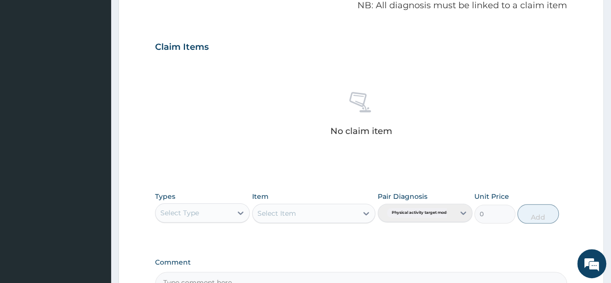
scroll to position [412, 0]
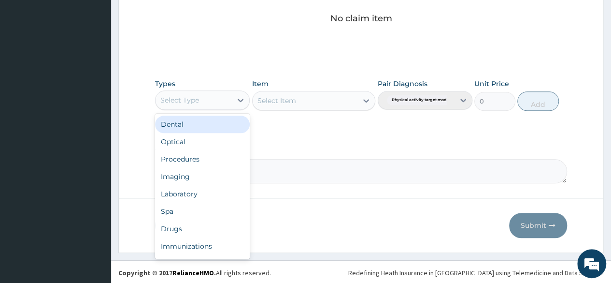
click at [223, 106] on div "Select Type" at bounding box center [194, 99] width 76 height 15
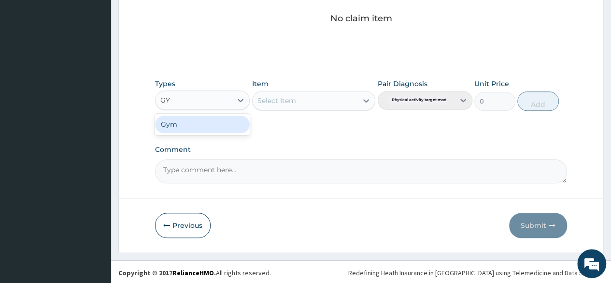
type input "GYM"
click at [219, 122] on div "Gym" at bounding box center [202, 123] width 95 height 17
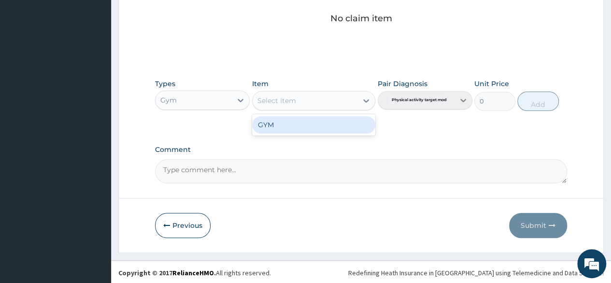
click at [309, 101] on div "Select Item" at bounding box center [305, 100] width 105 height 15
click at [302, 126] on div "GYM" at bounding box center [314, 124] width 124 height 17
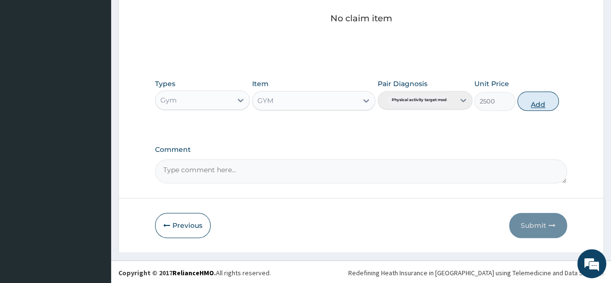
click at [539, 100] on button "Add" at bounding box center [537, 100] width 41 height 19
type input "0"
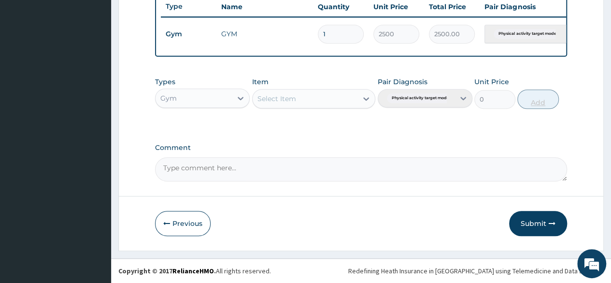
scroll to position [374, 0]
click at [527, 213] on button "Submit" at bounding box center [538, 223] width 58 height 25
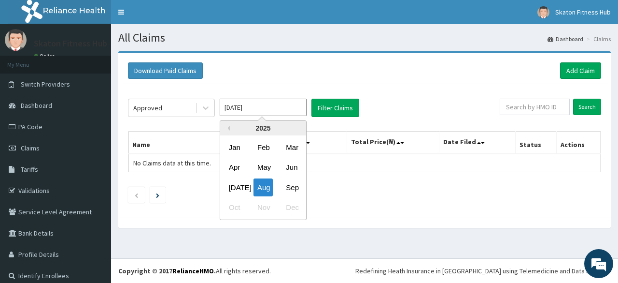
click at [277, 107] on input "Aug 2025" at bounding box center [263, 107] width 87 height 17
click at [290, 186] on div "Sep" at bounding box center [291, 187] width 19 height 18
type input "[DATE]"
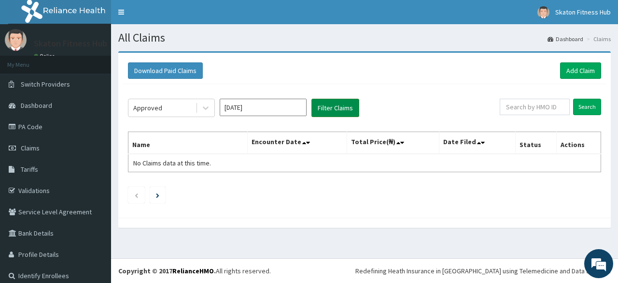
click at [346, 108] on button "Filter Claims" at bounding box center [336, 108] width 48 height 18
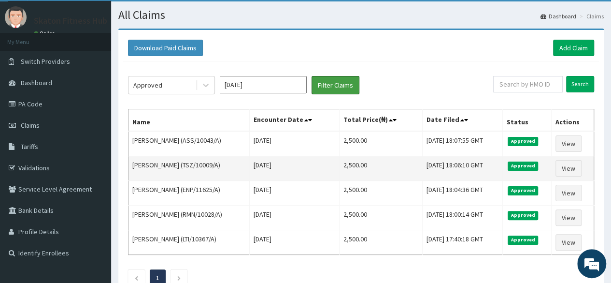
scroll to position [21, 0]
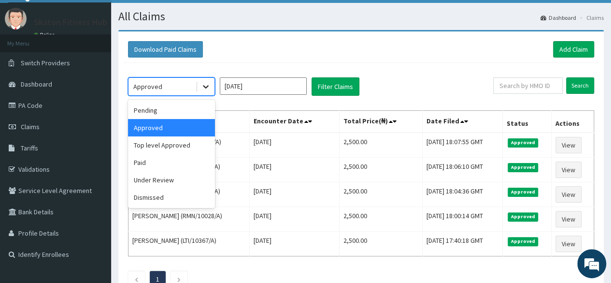
click at [204, 86] on icon at bounding box center [206, 87] width 10 height 10
click at [169, 164] on div "Paid" at bounding box center [171, 162] width 87 height 17
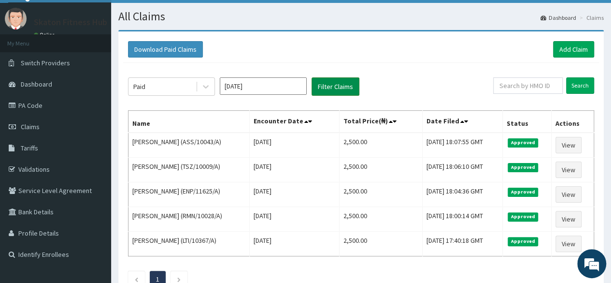
click at [343, 80] on button "Filter Claims" at bounding box center [336, 86] width 48 height 18
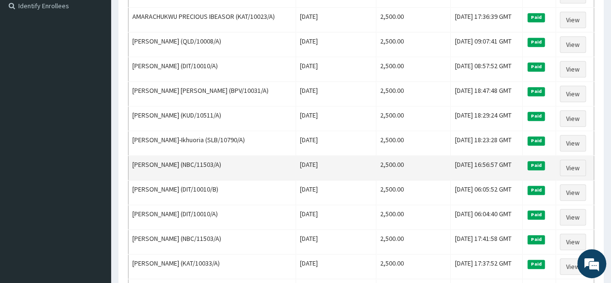
scroll to position [269, 0]
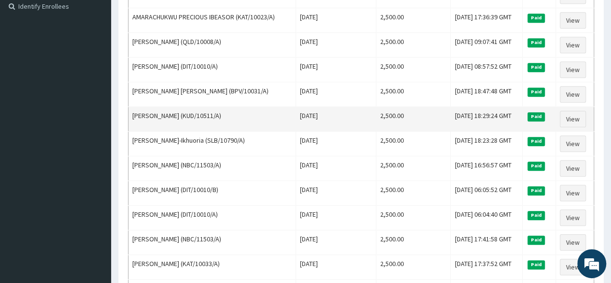
drag, startPoint x: 232, startPoint y: 114, endPoint x: 129, endPoint y: 112, distance: 102.4
click at [129, 112] on td "[PERSON_NAME] (KUD/10511/A)" at bounding box center [213, 119] width 168 height 25
copy td "[PERSON_NAME] (KUD/10511/A)"
click at [252, 118] on td "[PERSON_NAME] (KUD/10511/A)" at bounding box center [213, 119] width 168 height 25
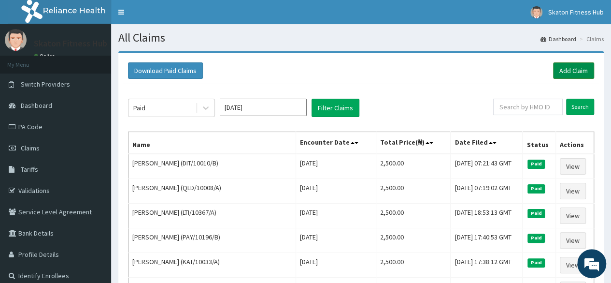
click at [575, 68] on link "Add Claim" at bounding box center [573, 70] width 41 height 16
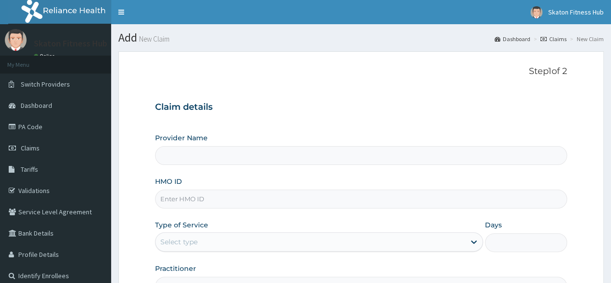
click at [188, 159] on input "Provider Name" at bounding box center [361, 155] width 412 height 19
click at [177, 159] on input "Provider Name" at bounding box center [361, 155] width 412 height 19
click at [180, 197] on input "HMO ID" at bounding box center [361, 198] width 412 height 19
paste input "[PERSON_NAME] (KUD/10511/A)"
type input "[PERSON_NAME] (KUD/10511/A)"
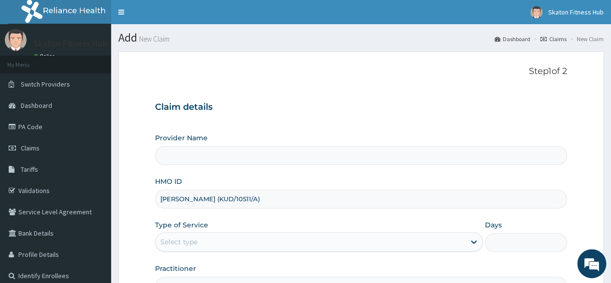
type input "Skaton Fitness Hub"
type input "1"
drag, startPoint x: 224, startPoint y: 199, endPoint x: 147, endPoint y: 196, distance: 76.9
click at [147, 196] on form "Step 1 of 2 Claim details Provider Name Skaton Fitness Hub HMO ID [PERSON_NAME]…" at bounding box center [361, 208] width 486 height 314
click at [164, 197] on input "(KUD/10511/A)" at bounding box center [361, 198] width 412 height 19
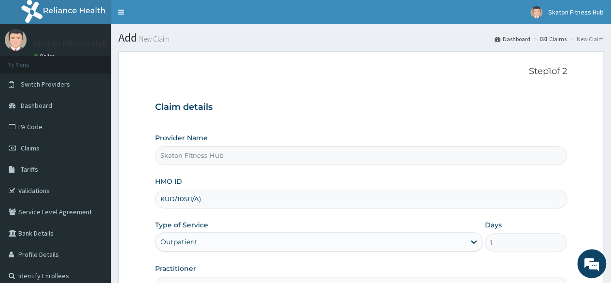
click at [201, 199] on input "KUD/10511/A)" at bounding box center [361, 198] width 412 height 19
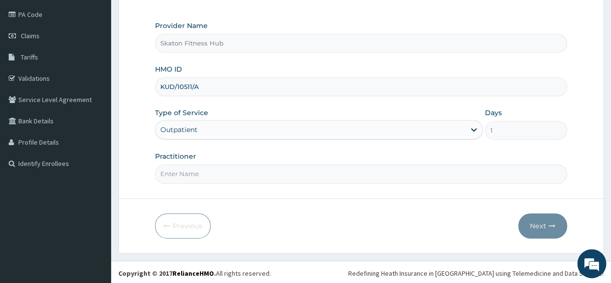
type input "KUD/10511/A"
click at [180, 179] on input "Practitioner" at bounding box center [361, 173] width 412 height 19
paste input "Ayobami Oshokoya (KUD/10511/A)"
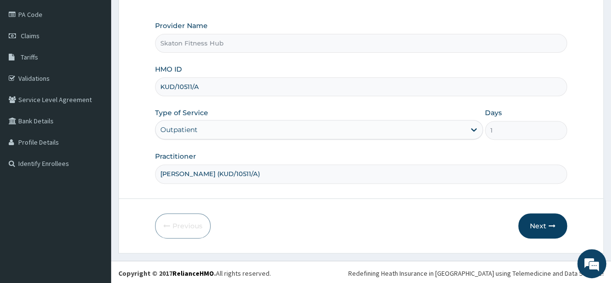
drag, startPoint x: 221, startPoint y: 173, endPoint x: 270, endPoint y: 172, distance: 48.8
click at [270, 172] on input "Ayobami Oshokoya (KUD/10511/A)" at bounding box center [361, 173] width 412 height 19
type input "Ayobami Oshokoya"
click at [529, 225] on button "Next" at bounding box center [542, 225] width 49 height 25
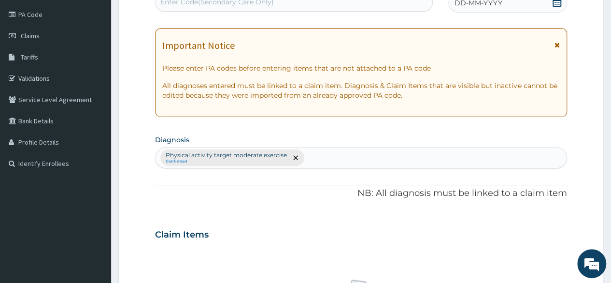
scroll to position [0, 0]
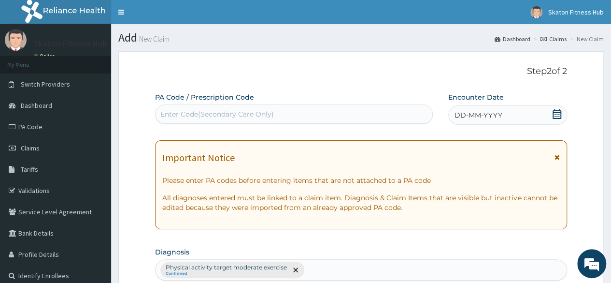
click at [215, 115] on div "Enter Code(Secondary Care Only)" at bounding box center [217, 114] width 114 height 10
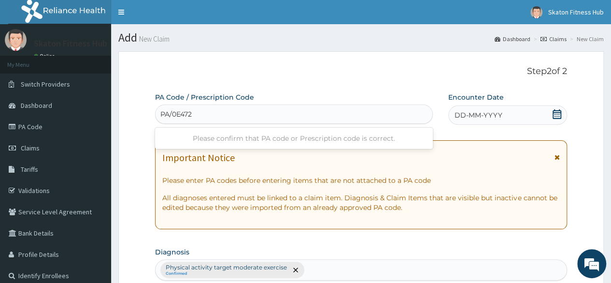
type input "PA/0E4722"
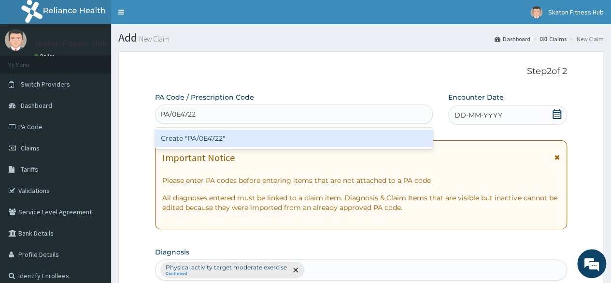
click at [223, 134] on div "Create "PA/0E4722"" at bounding box center [293, 137] width 277 height 17
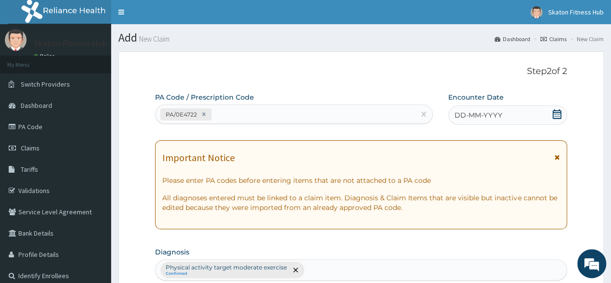
click at [558, 108] on div "DD-MM-YYYY" at bounding box center [507, 114] width 119 height 19
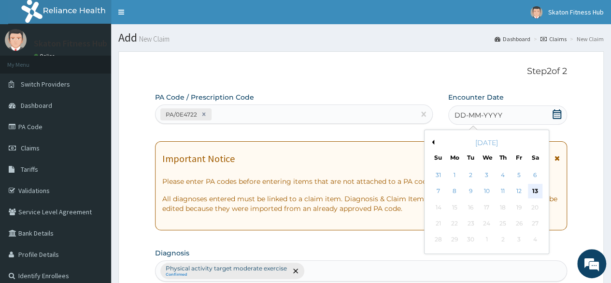
click at [535, 188] on div "13" at bounding box center [535, 191] width 14 height 14
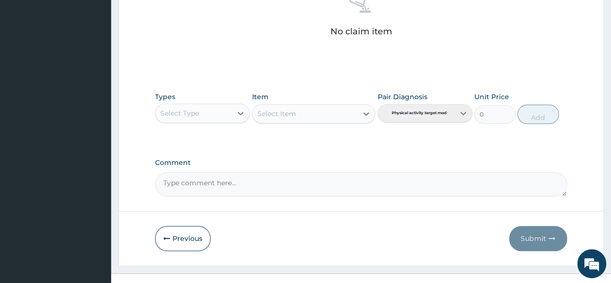
scroll to position [400, 0]
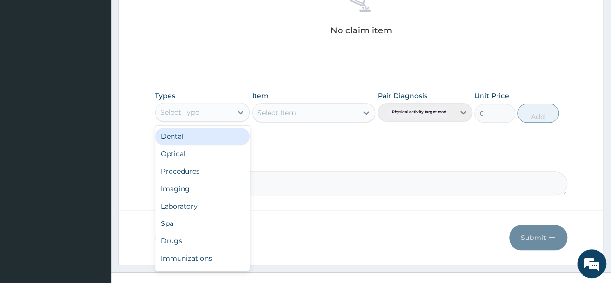
click at [195, 107] on div "Select Type" at bounding box center [179, 112] width 39 height 10
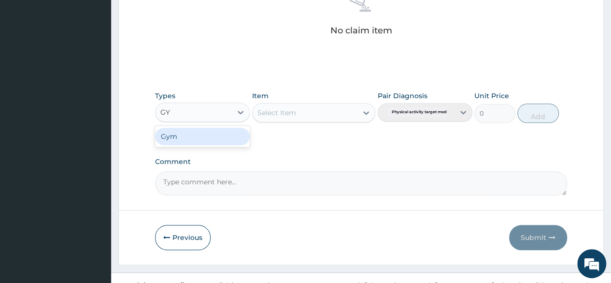
type input "GYM"
click at [205, 141] on div "Gym" at bounding box center [202, 136] width 95 height 17
click at [300, 113] on div "Select Item" at bounding box center [314, 112] width 124 height 19
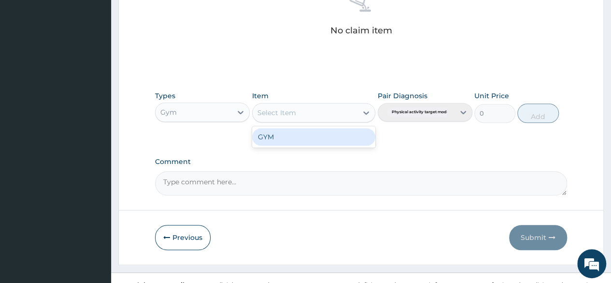
click at [300, 114] on div "Select Item" at bounding box center [305, 112] width 105 height 15
click at [298, 134] on div "GYM" at bounding box center [314, 136] width 124 height 17
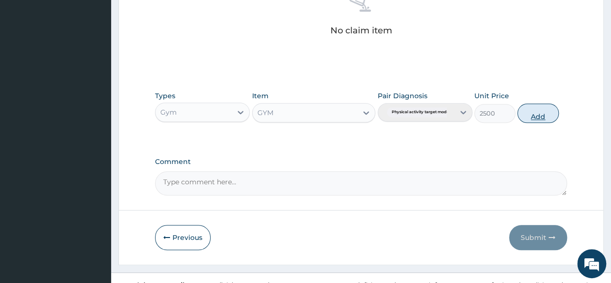
click at [523, 114] on button "Add" at bounding box center [537, 112] width 41 height 19
type input "0"
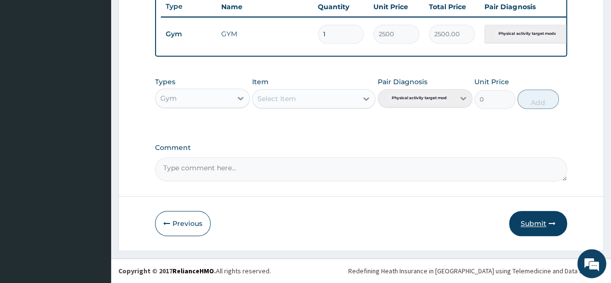
click at [542, 222] on button "Submit" at bounding box center [538, 223] width 58 height 25
